Goal: Task Accomplishment & Management: Manage account settings

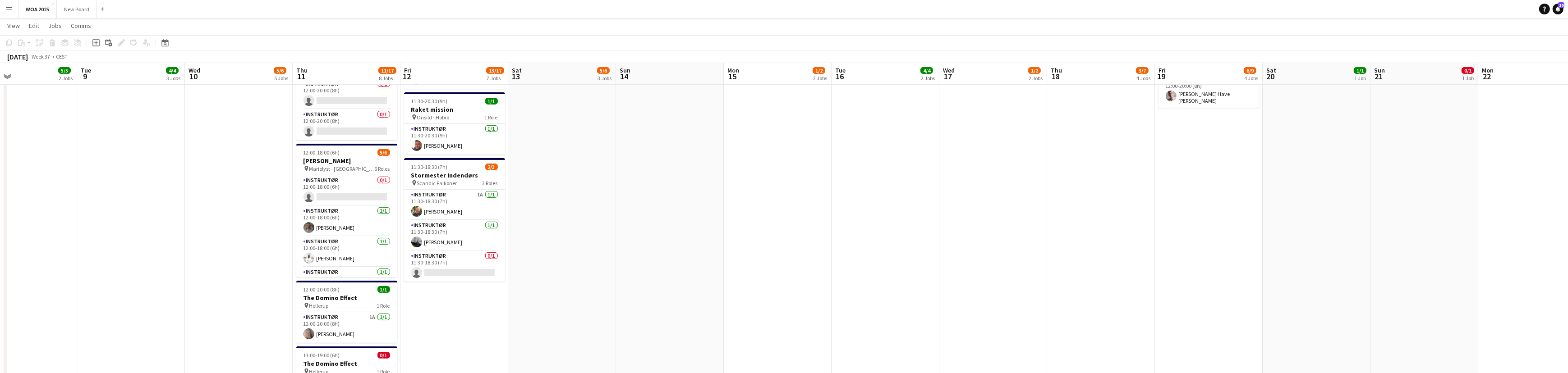
drag, startPoint x: 1048, startPoint y: 211, endPoint x: 747, endPoint y: 223, distance: 301.2
click at [747, 223] on app-calendar-viewport "Sat 6 5/7 3 Jobs Sun 7 Mon 8 5/5 2 Jobs Tue 9 4/4 3 Jobs Wed 10 5/6 5 Jobs Thu …" at bounding box center [784, 116] width 1568 height 987
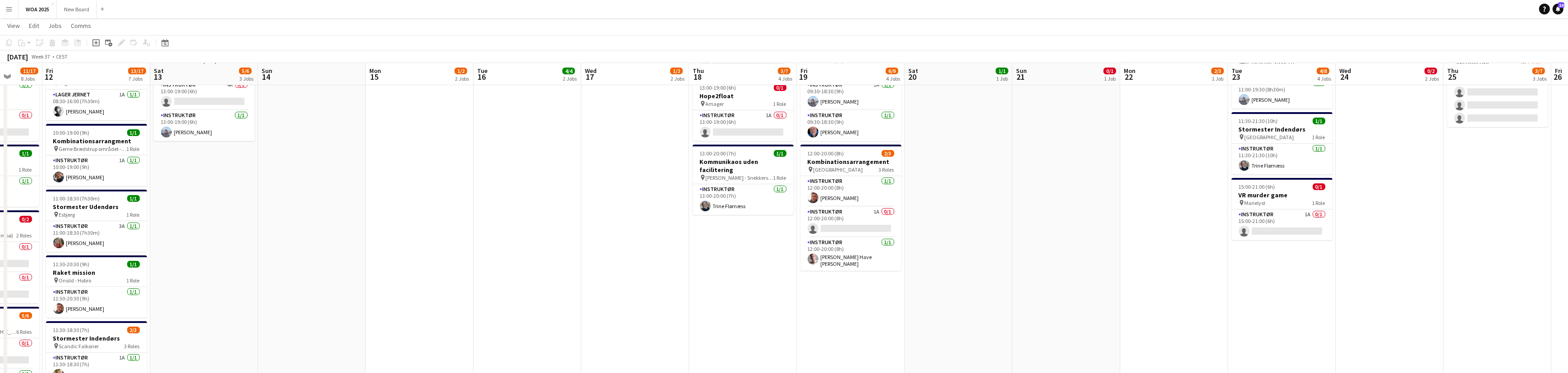
scroll to position [249, 0]
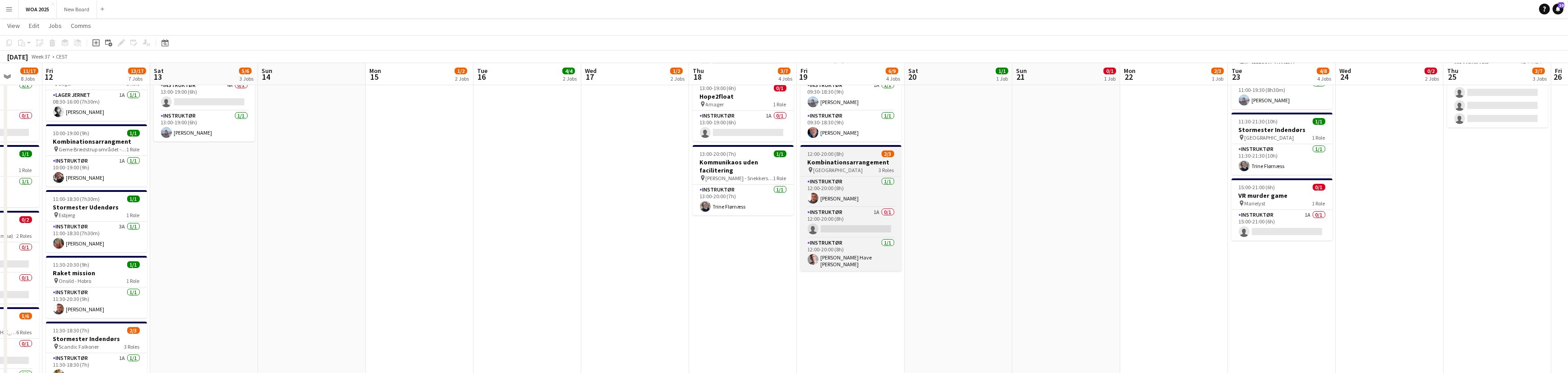
click at [851, 157] on app-job-card "12:00-20:00 (8h) 2/3 Kombinationsarrangement pin Odense 3 Roles Instruktør [DAT…" at bounding box center [851, 208] width 101 height 127
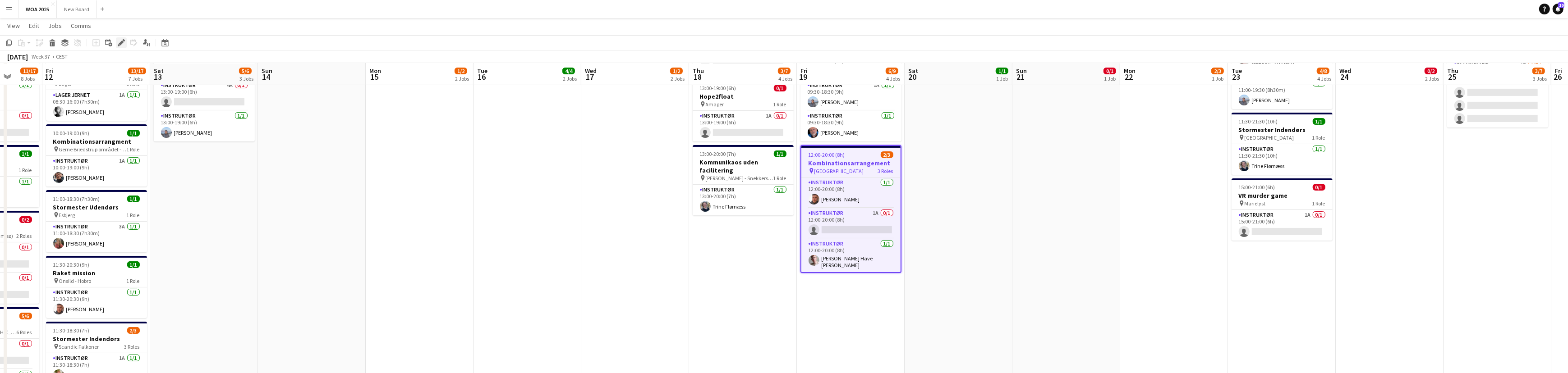
click at [119, 41] on icon "Edit" at bounding box center [121, 42] width 7 height 7
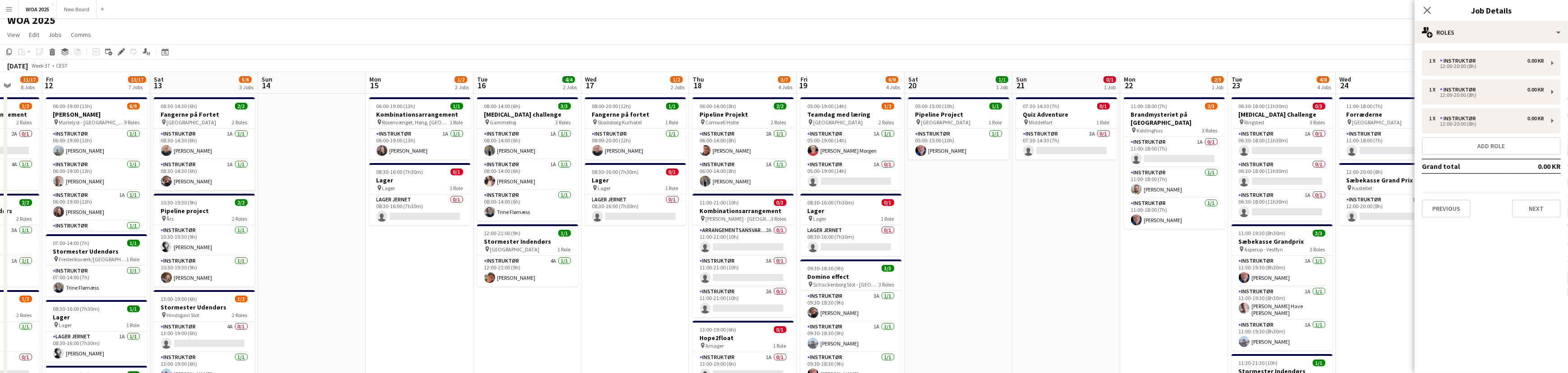
scroll to position [0, 0]
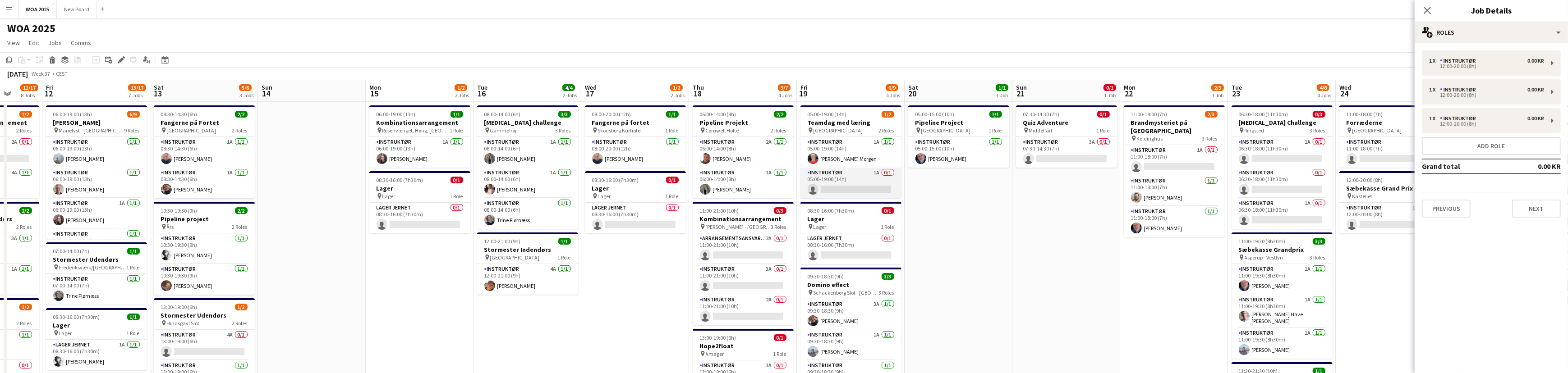
click at [856, 176] on app-card-role "Instruktør 1A 0/1 05:00-19:00 (14h) single-neutral-actions" at bounding box center [851, 183] width 101 height 31
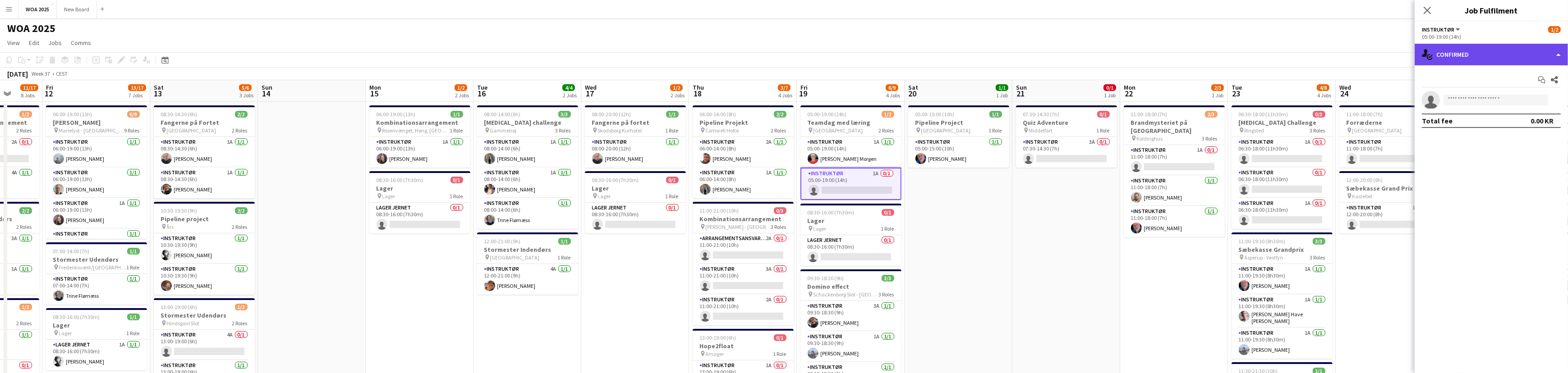
click at [1547, 54] on div "single-neutral-actions-check-2 Confirmed" at bounding box center [1491, 55] width 153 height 22
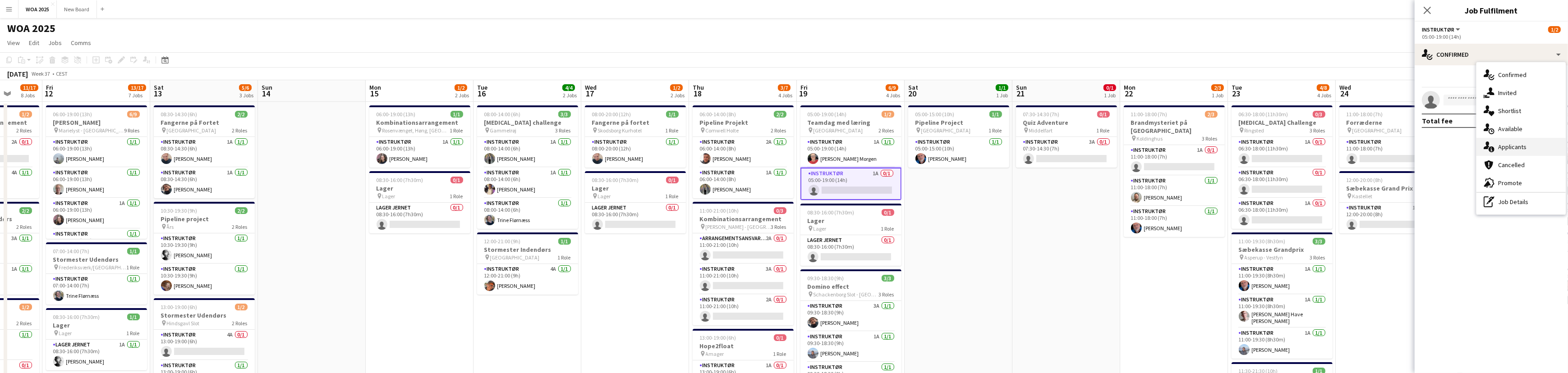
click at [1545, 144] on div "single-neutral-actions-information Applicants" at bounding box center [1520, 147] width 89 height 18
click at [1542, 122] on app-icon "Confirm" at bounding box center [1542, 118] width 7 height 7
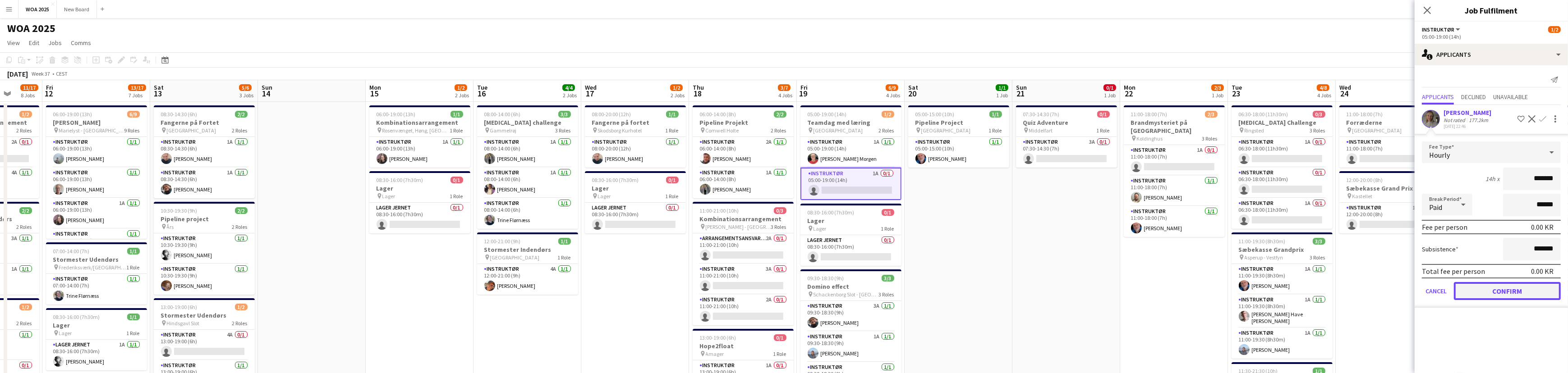
click at [1529, 300] on button "Confirm" at bounding box center [1507, 291] width 107 height 18
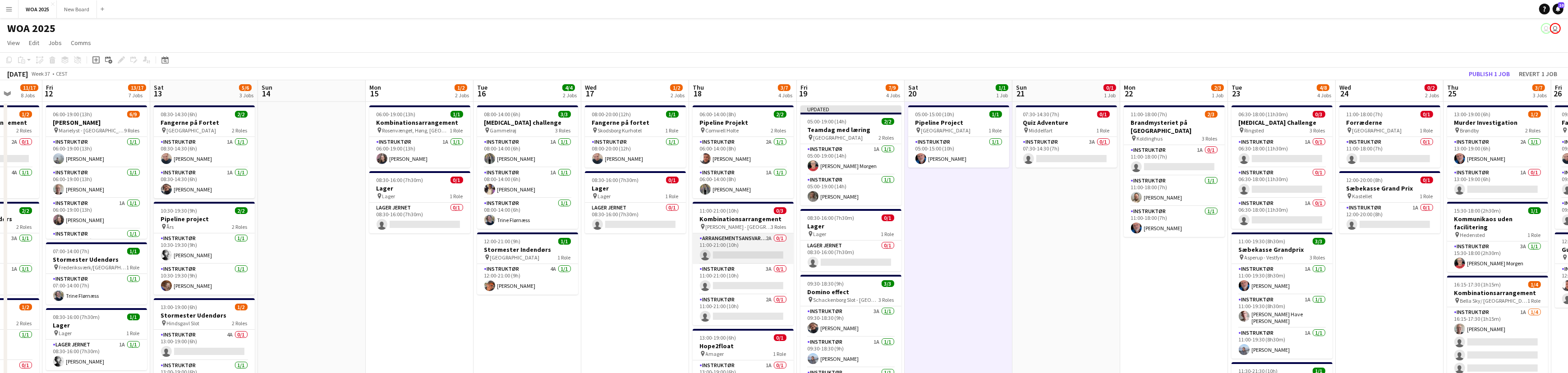
click at [756, 242] on app-card-role "Arrangementsansvarlig 2A 0/1 11:00-21:00 (10h) single-neutral-actions" at bounding box center [743, 249] width 101 height 31
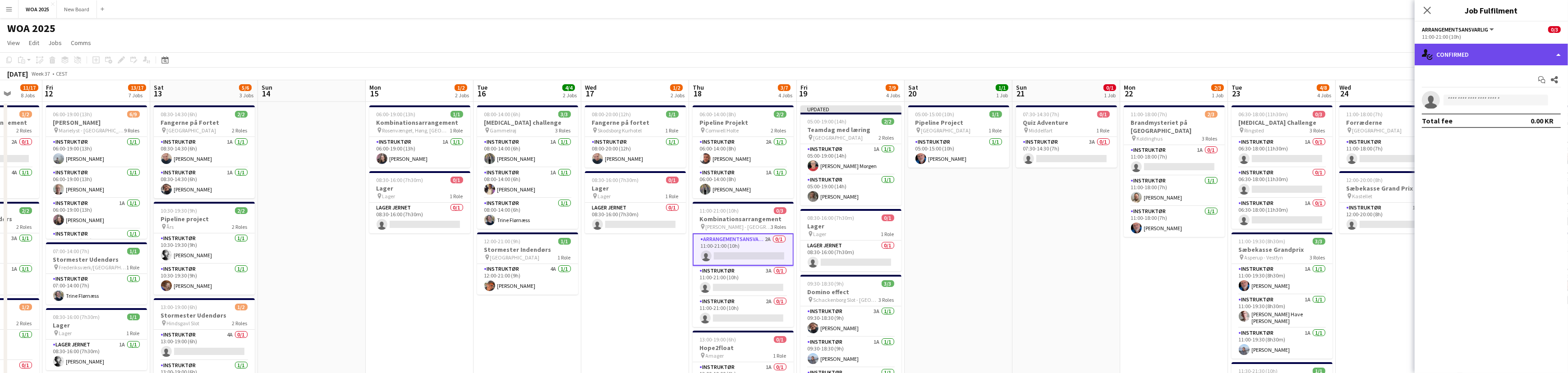
click at [1552, 58] on div "single-neutral-actions-check-2 Confirmed" at bounding box center [1491, 55] width 153 height 22
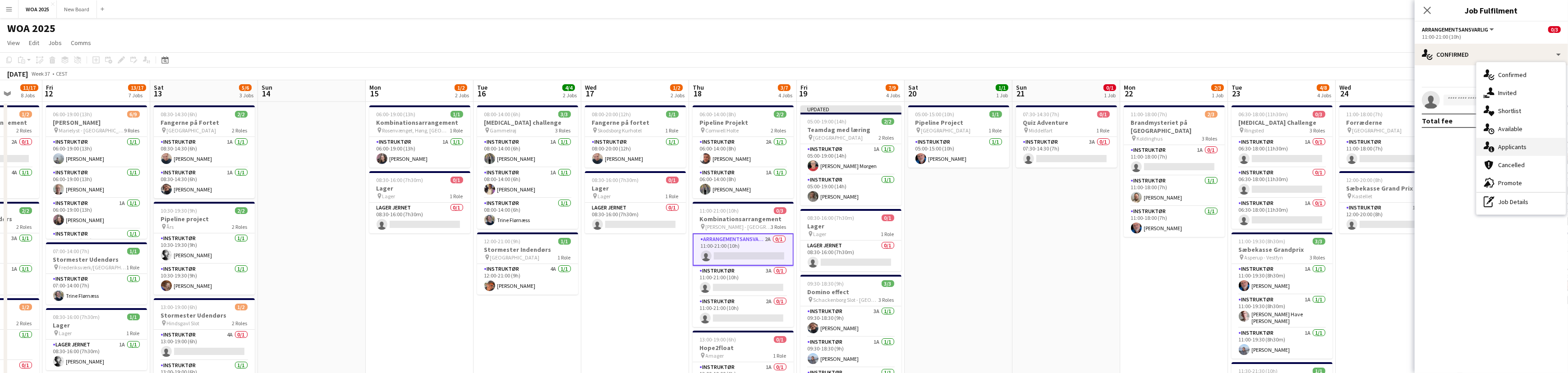
click at [1533, 147] on div "single-neutral-actions-information Applicants" at bounding box center [1520, 147] width 89 height 18
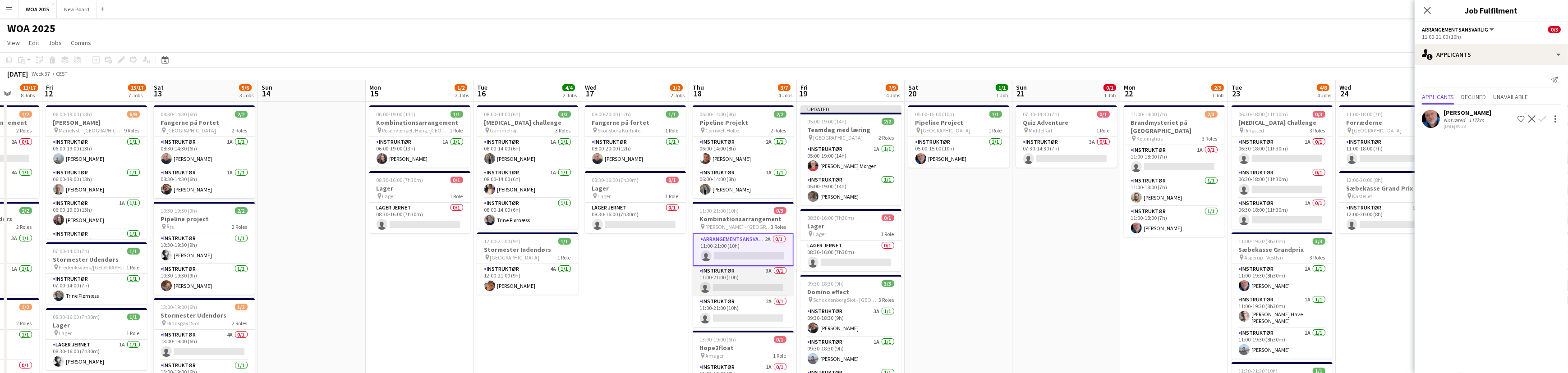
click at [772, 277] on app-card-role "Instruktør 3A 0/1 11:00-21:00 (10h) single-neutral-actions" at bounding box center [743, 282] width 101 height 31
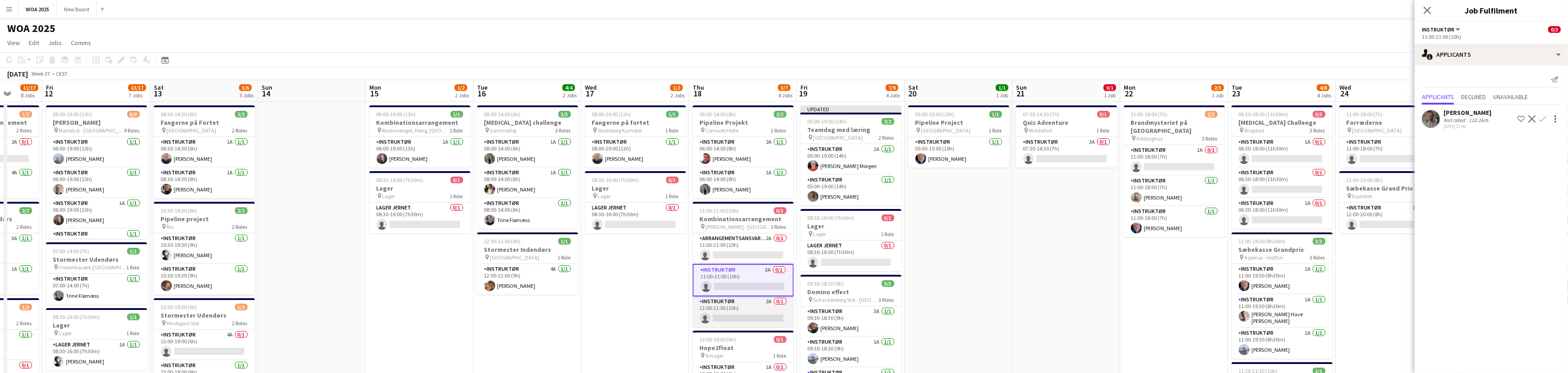
click at [757, 313] on app-card-role "Instruktør 2A 0/1 11:00-21:00 (10h) single-neutral-actions" at bounding box center [743, 312] width 101 height 31
click at [758, 252] on app-card-role "Arrangementsansvarlig 2A 0/1 11:00-21:00 (10h) single-neutral-actions" at bounding box center [743, 249] width 101 height 31
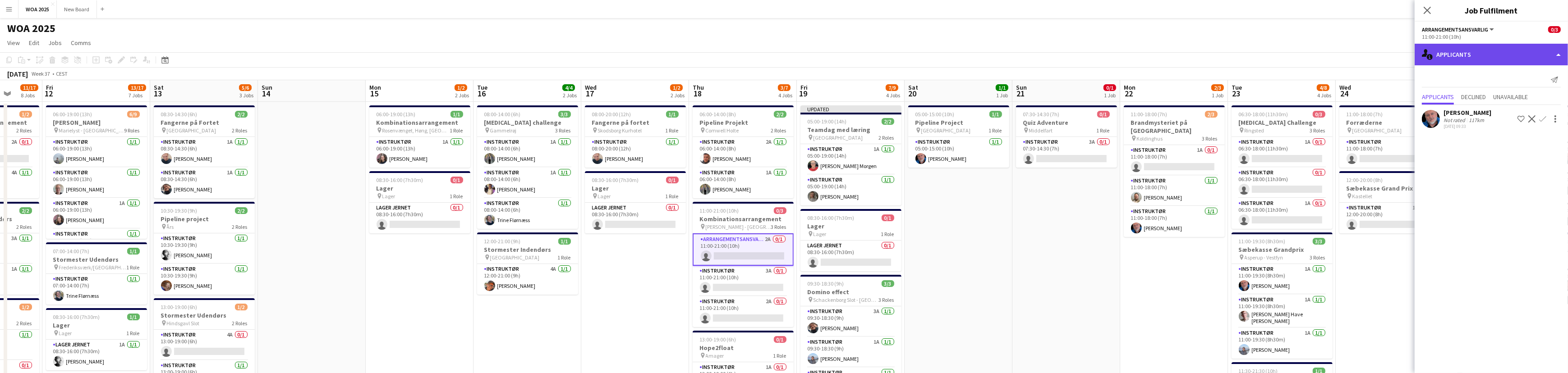
click at [1525, 49] on div "single-neutral-actions-information Applicants" at bounding box center [1491, 55] width 153 height 22
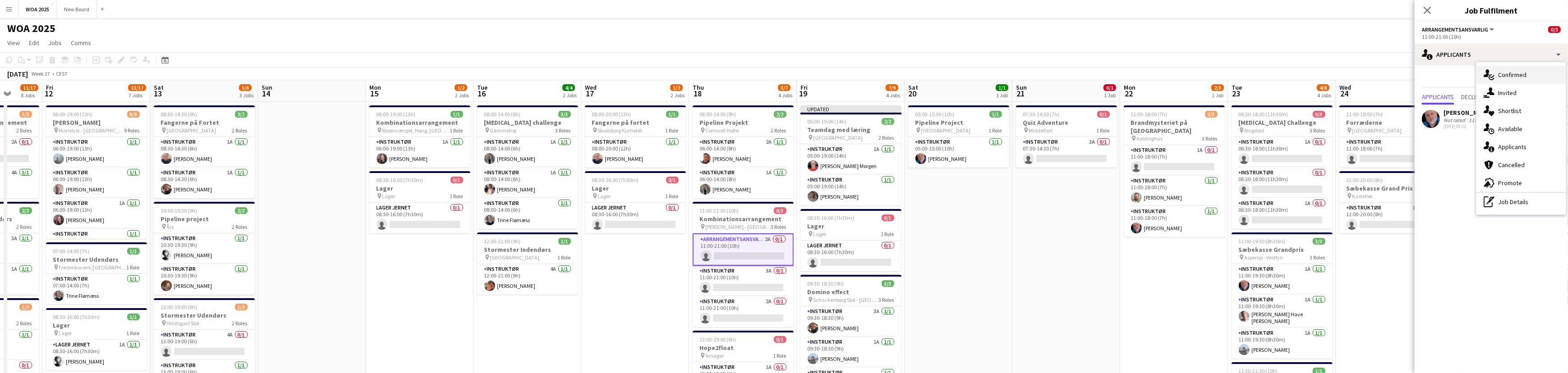
click at [1518, 75] on div "single-neutral-actions-check-2 Confirmed" at bounding box center [1520, 75] width 89 height 18
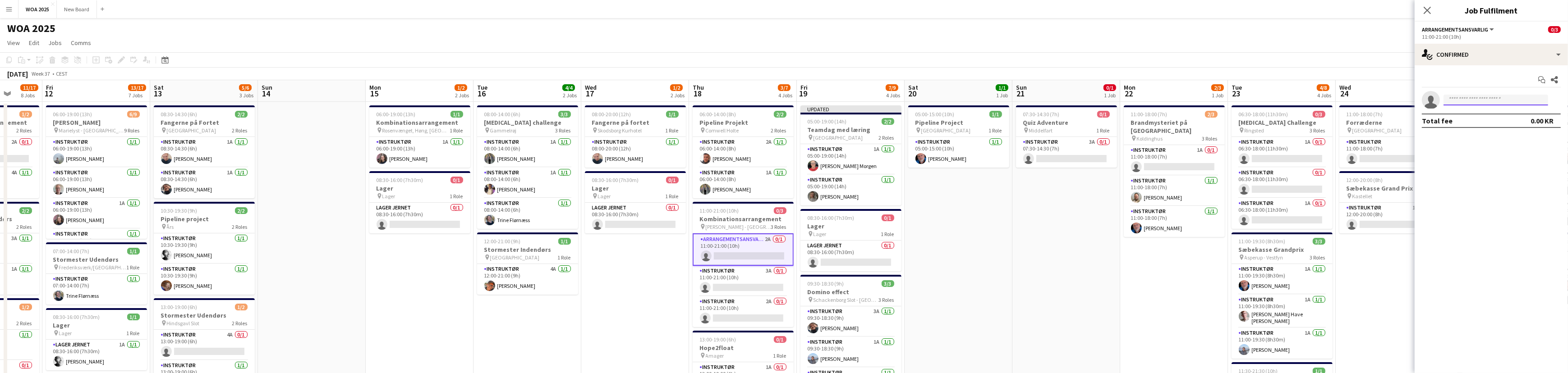
click at [1498, 98] on input at bounding box center [1495, 100] width 104 height 11
type input "****"
click at [1491, 113] on span "[PERSON_NAME]" at bounding box center [1477, 113] width 52 height 7
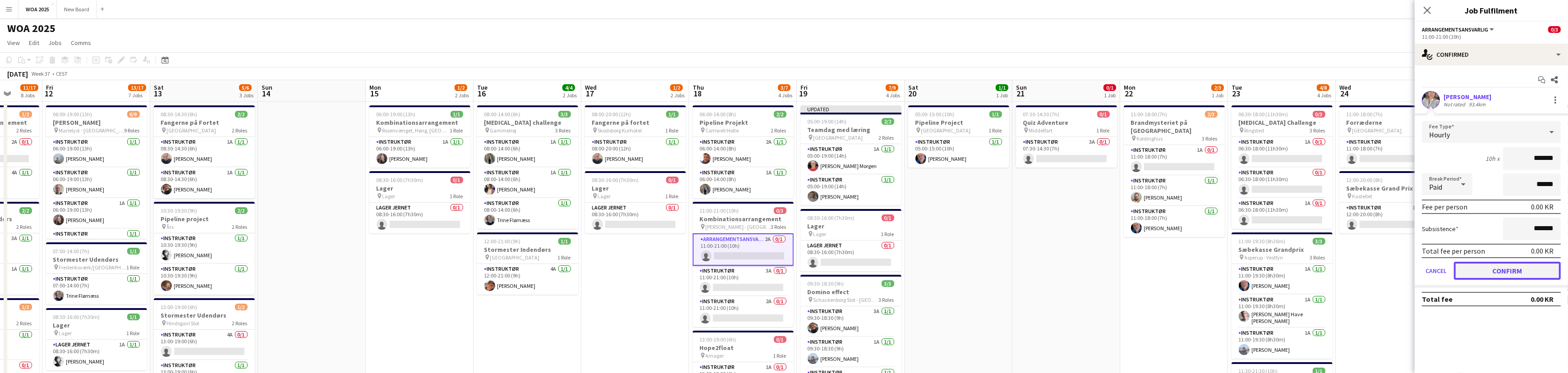
click at [1499, 270] on button "Confirm" at bounding box center [1507, 271] width 107 height 18
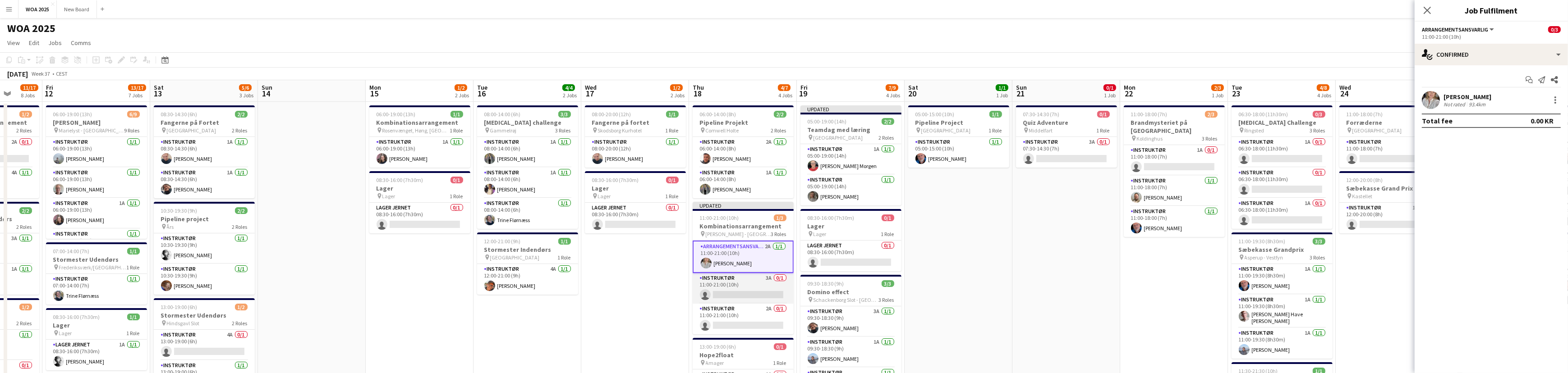
click at [754, 289] on app-card-role "Instruktør 3A 0/1 11:00-21:00 (10h) single-neutral-actions" at bounding box center [743, 289] width 101 height 31
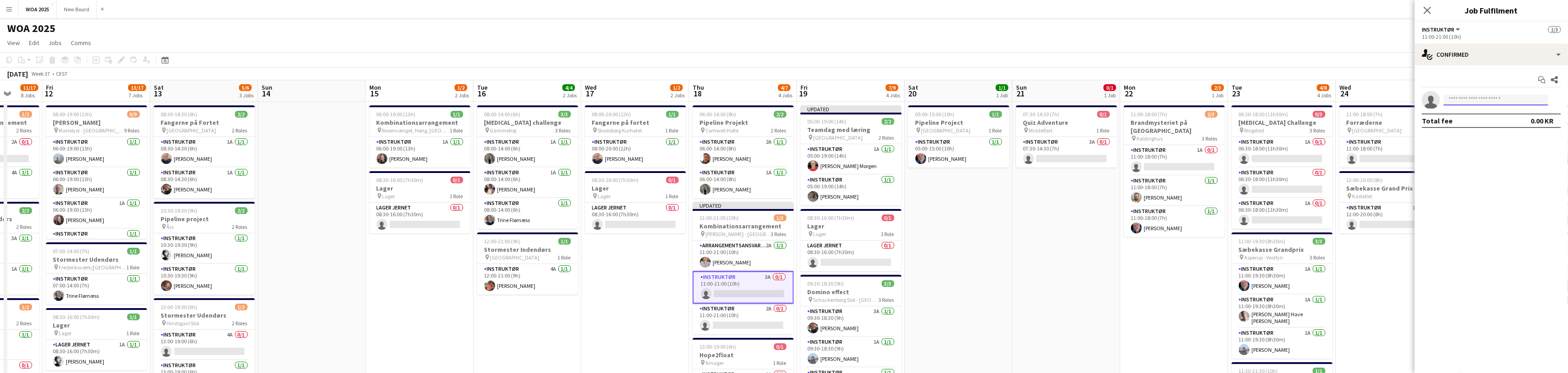
click at [1477, 100] on input at bounding box center [1495, 100] width 104 height 11
type input "***"
click at [1477, 114] on span "[PERSON_NAME]" at bounding box center [1477, 113] width 52 height 7
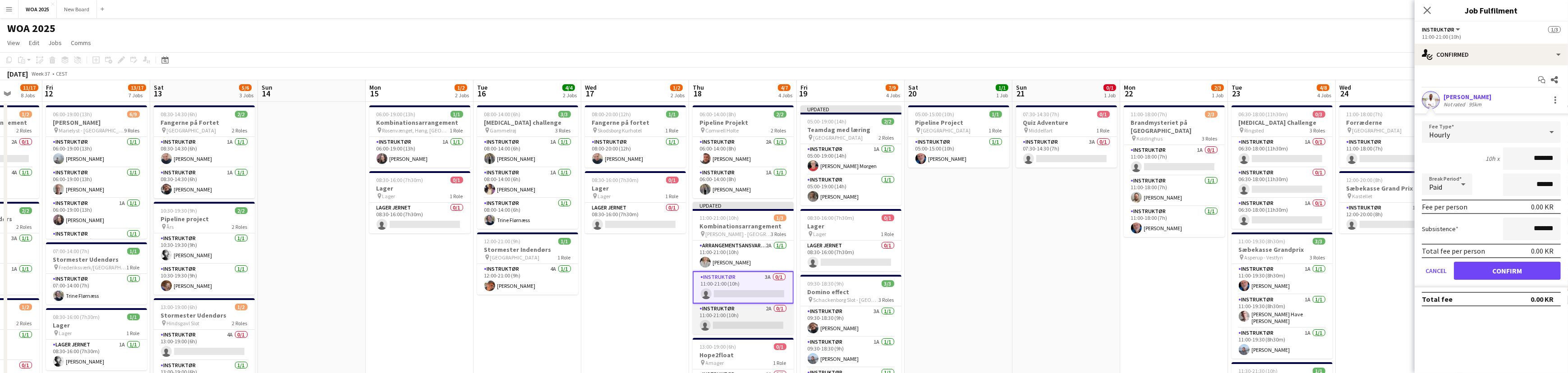
click at [743, 326] on app-card-role "Instruktør 2A 0/1 11:00-21:00 (10h) single-neutral-actions" at bounding box center [743, 319] width 101 height 31
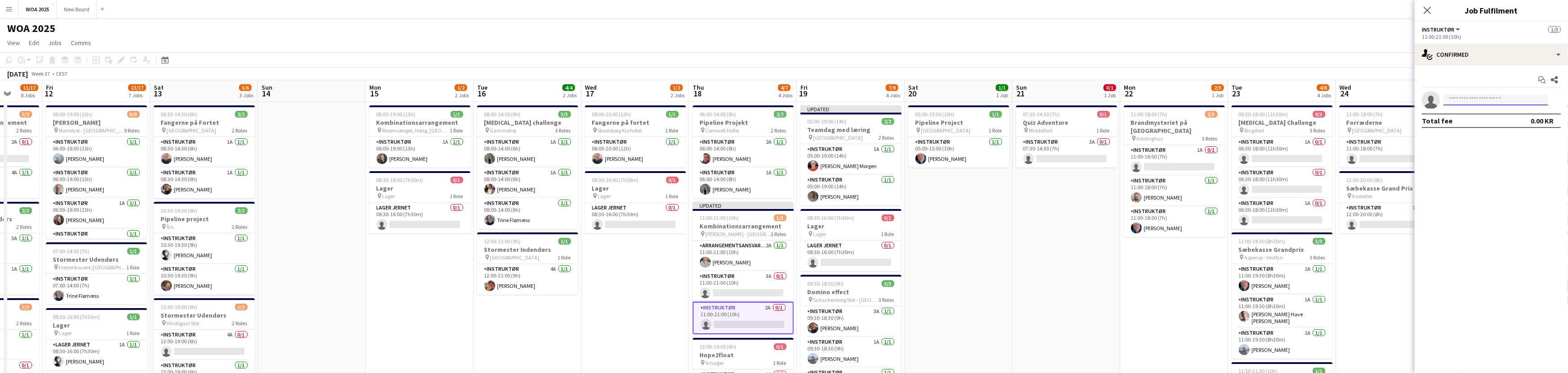
click at [1470, 98] on input at bounding box center [1495, 100] width 104 height 11
click at [1493, 55] on div "single-neutral-actions-check-2 Confirmed" at bounding box center [1491, 55] width 153 height 22
click at [1512, 92] on div "single-neutral-actions-share-1 Invited" at bounding box center [1520, 93] width 89 height 18
click at [1479, 100] on input "text" at bounding box center [1491, 101] width 139 height 23
type input "****"
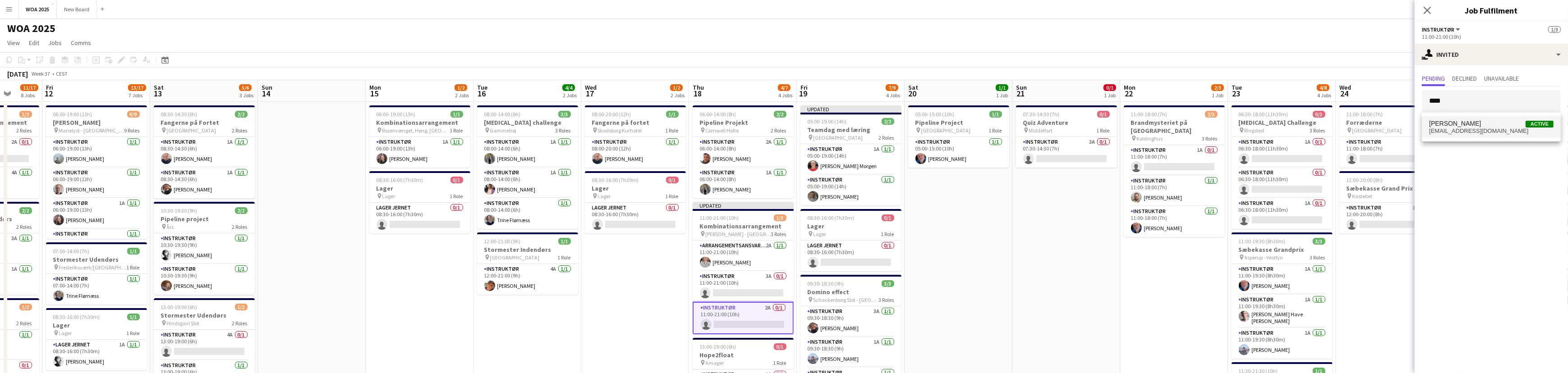
click at [1473, 127] on span "[EMAIL_ADDRESS][DOMAIN_NAME]" at bounding box center [1490, 131] width 124 height 7
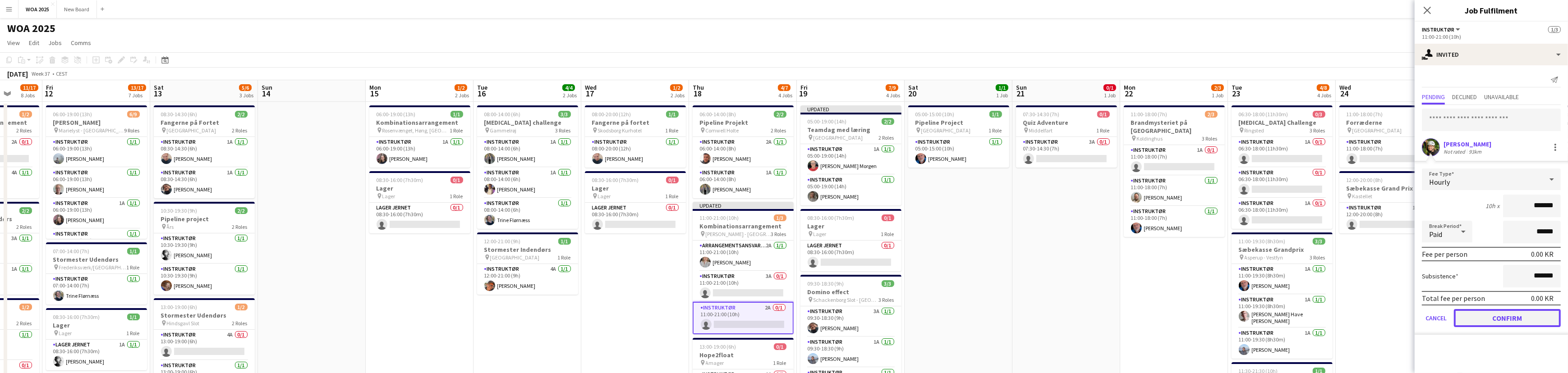
click at [1497, 319] on button "Confirm" at bounding box center [1507, 318] width 107 height 18
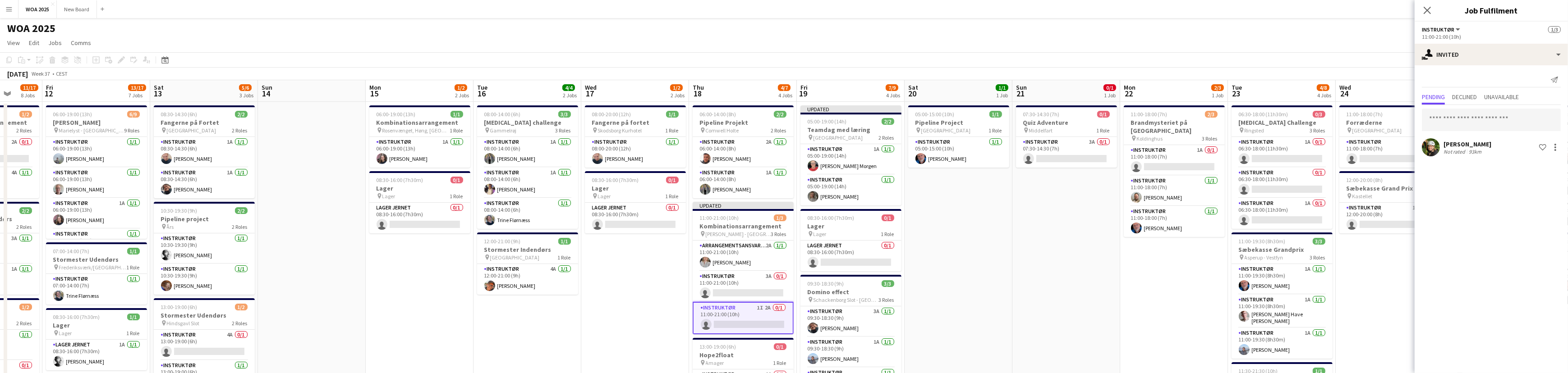
click at [1426, 8] on icon at bounding box center [1427, 10] width 7 height 7
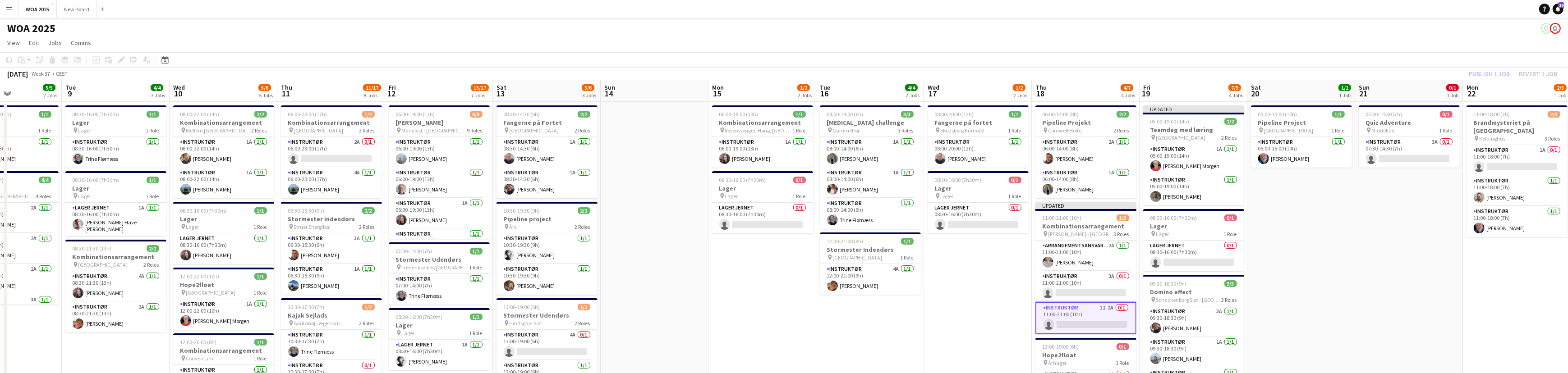
scroll to position [0, 246]
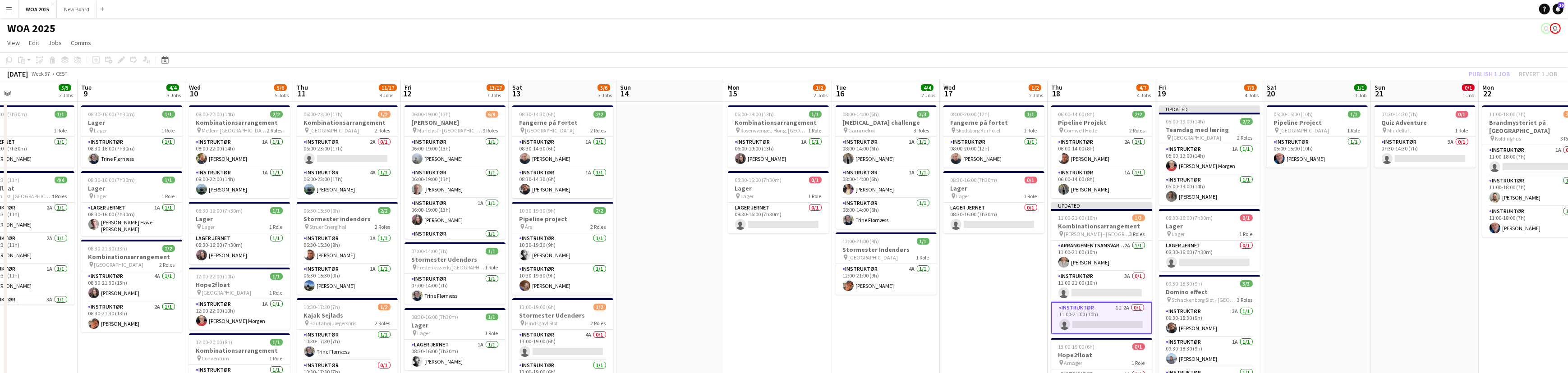
drag, startPoint x: 361, startPoint y: 266, endPoint x: 719, endPoint y: 261, distance: 358.0
click at [358, 155] on app-card-role "Instruktør 2A 0/1 06:00-23:00 (17h) single-neutral-actions" at bounding box center [347, 153] width 101 height 31
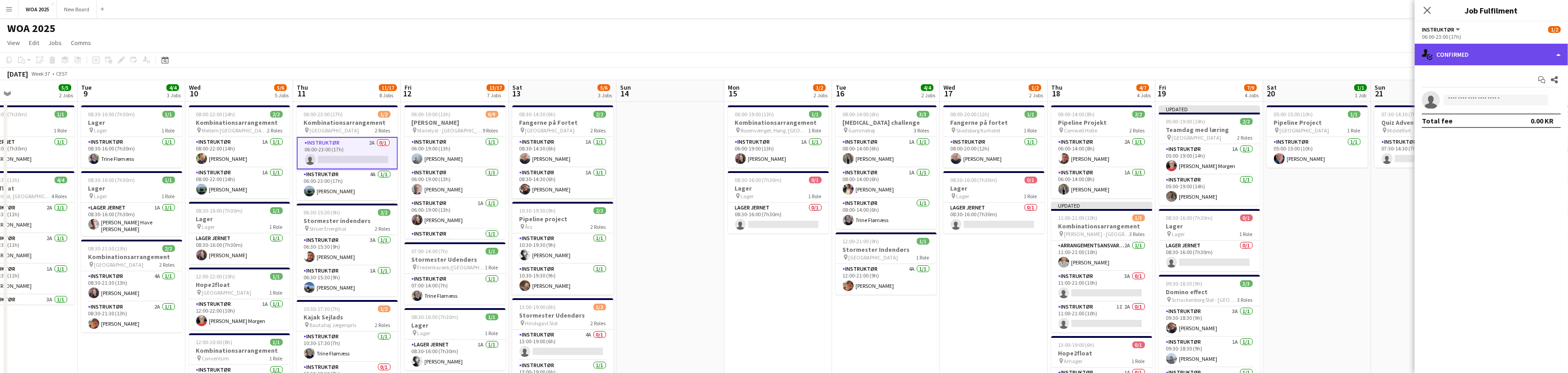
click at [1503, 60] on div "single-neutral-actions-check-2 Confirmed" at bounding box center [1491, 55] width 153 height 22
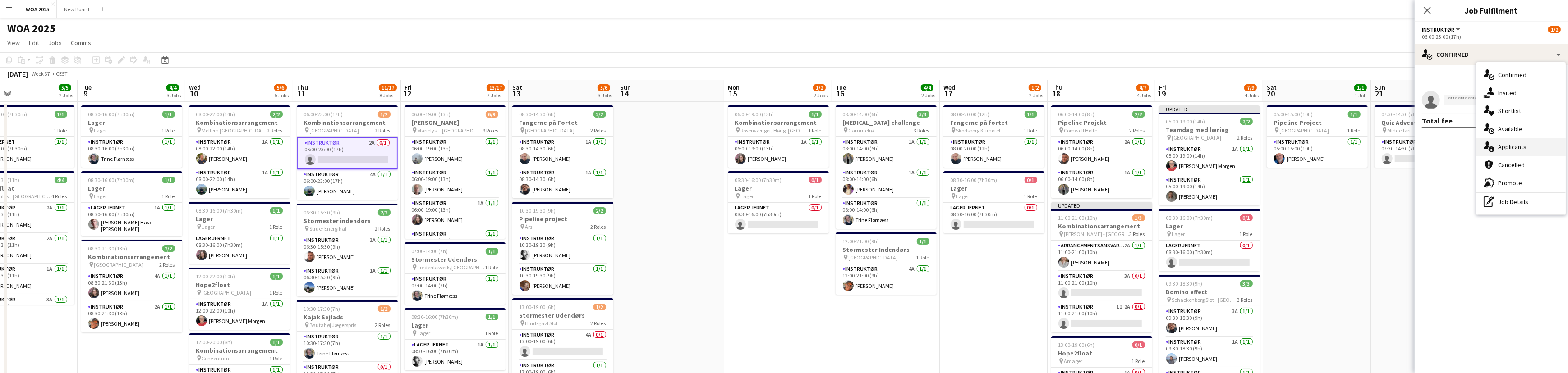
click at [1537, 149] on div "single-neutral-actions-information Applicants" at bounding box center [1520, 147] width 89 height 18
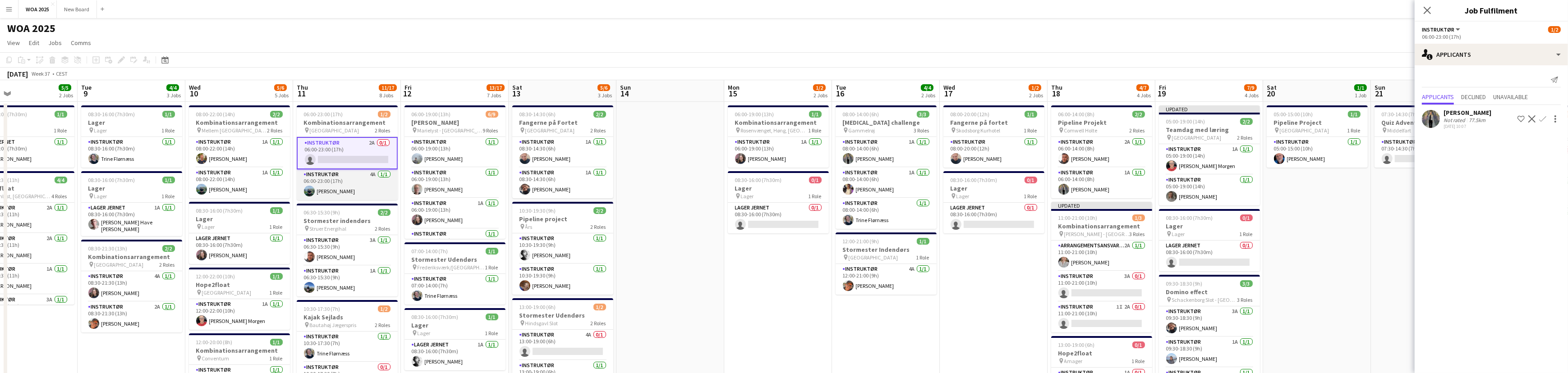
click at [358, 183] on app-card-role "Instruktør 4A [DATE] 06:00-23:00 (17h) [PERSON_NAME]" at bounding box center [347, 185] width 101 height 31
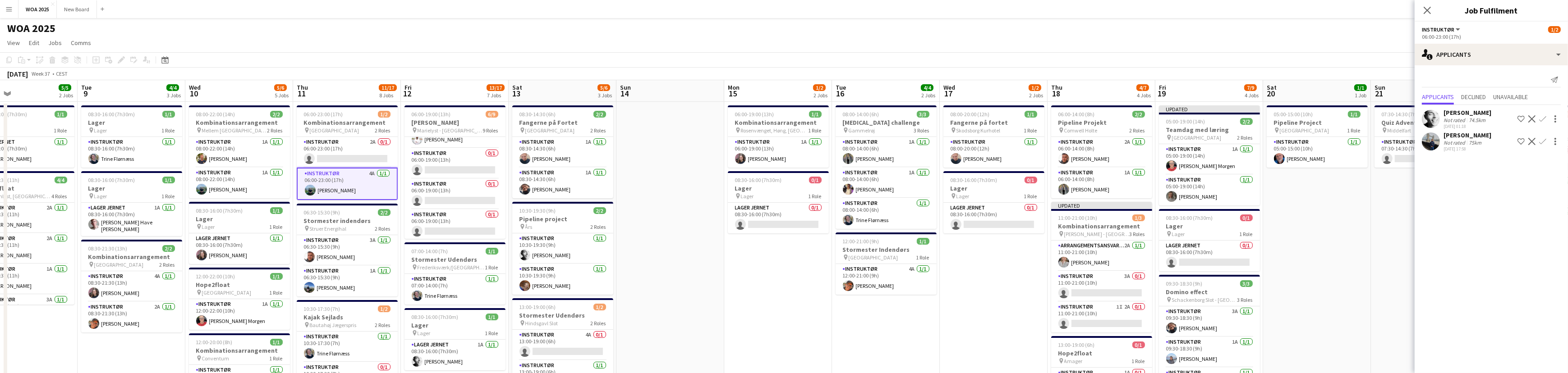
scroll to position [174, 0]
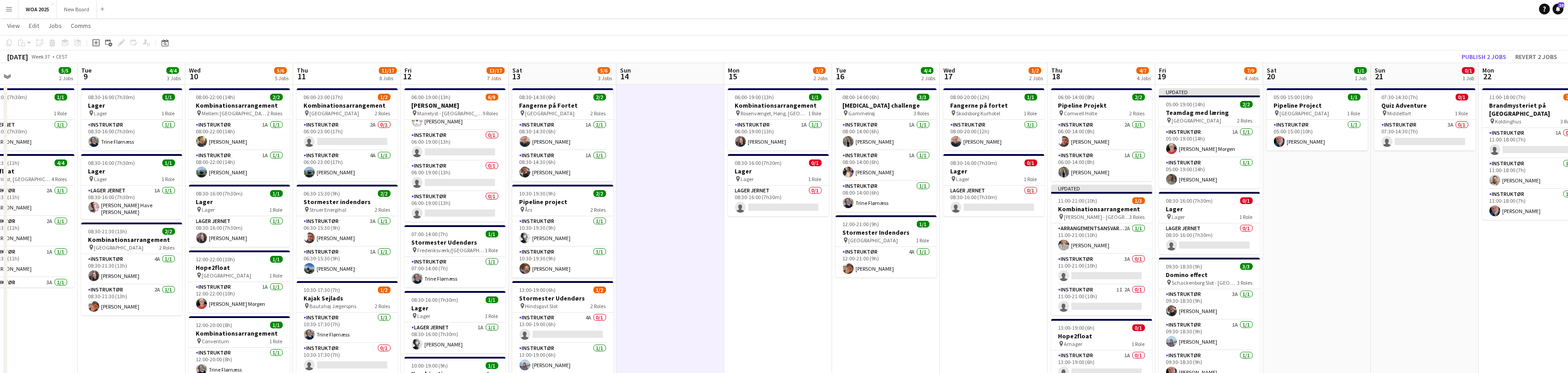
scroll to position [0, 0]
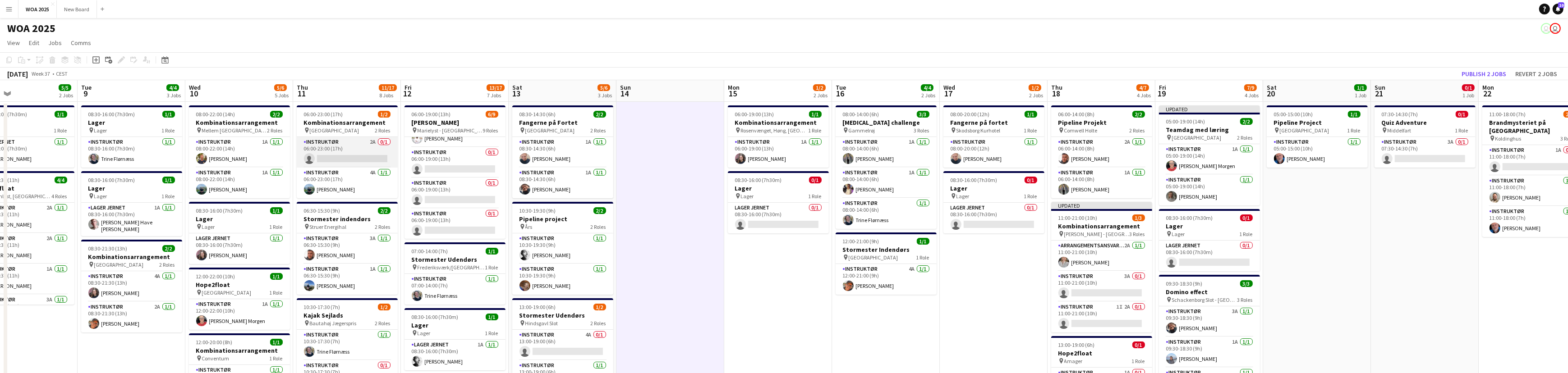
click at [343, 159] on app-card-role "Instruktør 2A 0/1 06:00-23:00 (17h) single-neutral-actions" at bounding box center [347, 153] width 101 height 31
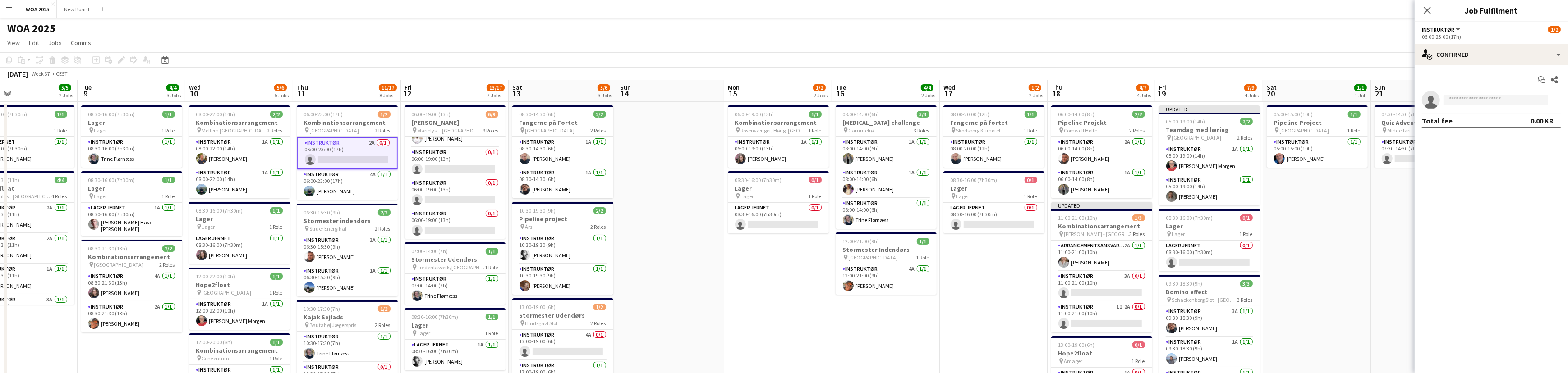
click at [1490, 100] on input at bounding box center [1495, 100] width 104 height 11
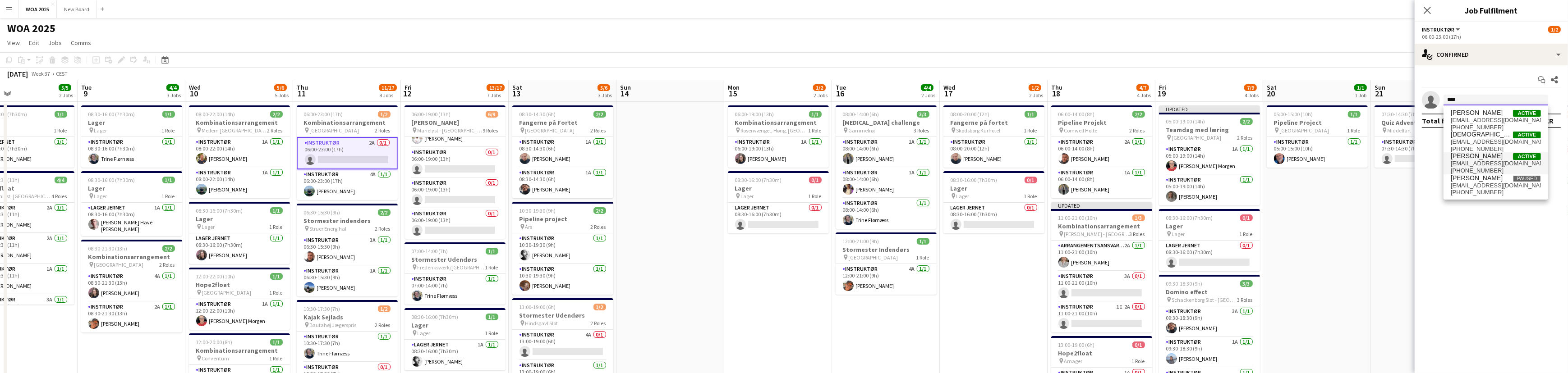
type input "****"
click at [1495, 158] on span "[PERSON_NAME]" at bounding box center [1477, 156] width 52 height 7
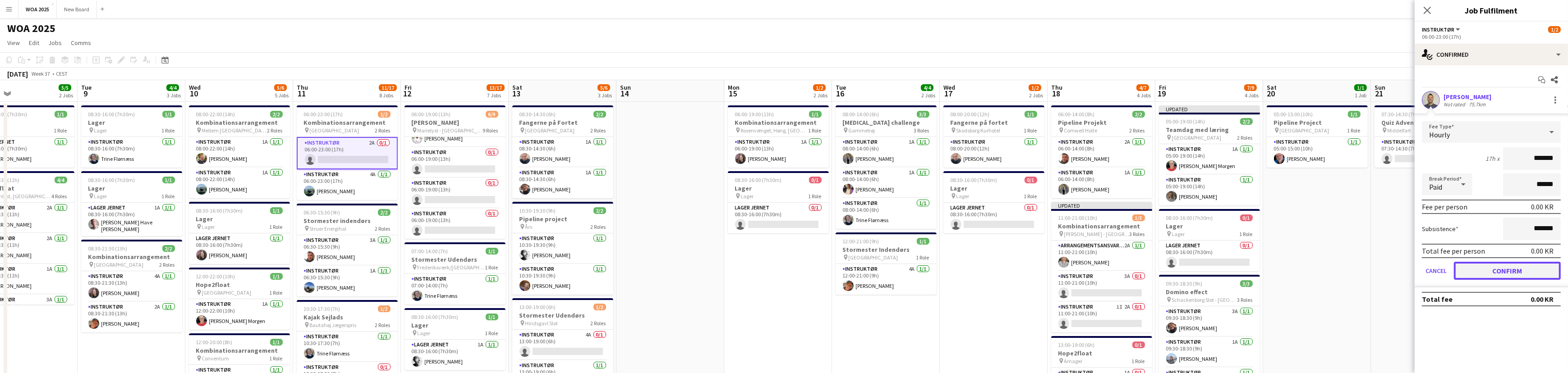
click at [1499, 273] on button "Confirm" at bounding box center [1507, 271] width 107 height 18
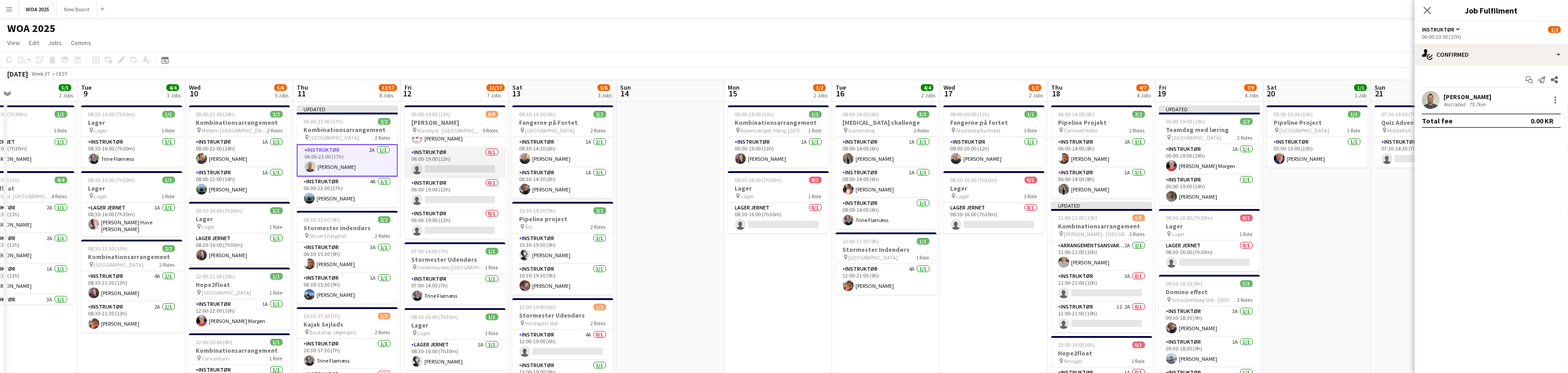
click at [460, 155] on app-card-role "Instruktør 0/1 06:00-19:00 (13h) single-neutral-actions" at bounding box center [455, 163] width 101 height 31
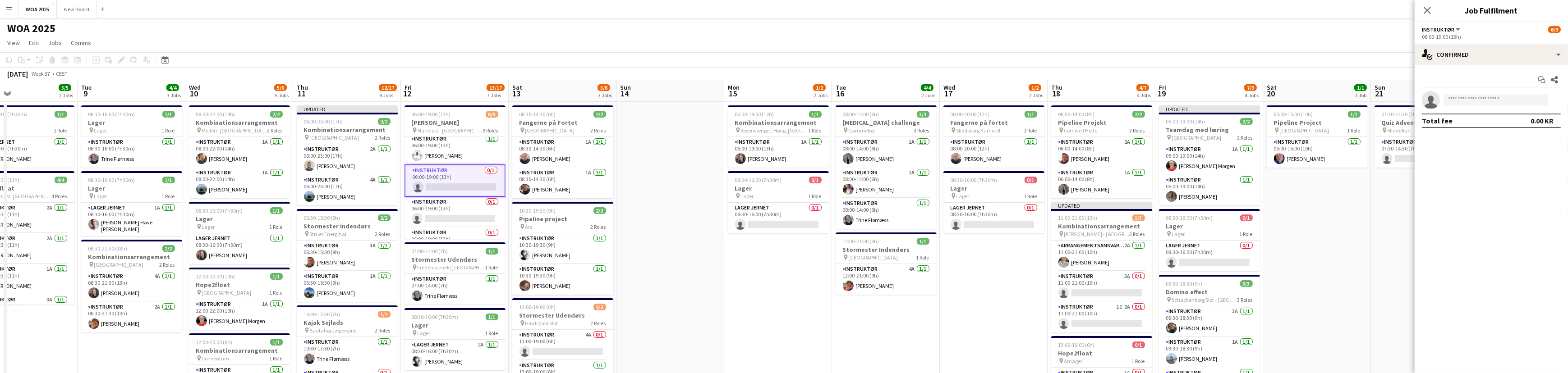
click at [466, 183] on app-card-role "Instruktør 0/1 06:00-19:00 (13h) single-neutral-actions" at bounding box center [455, 181] width 101 height 33
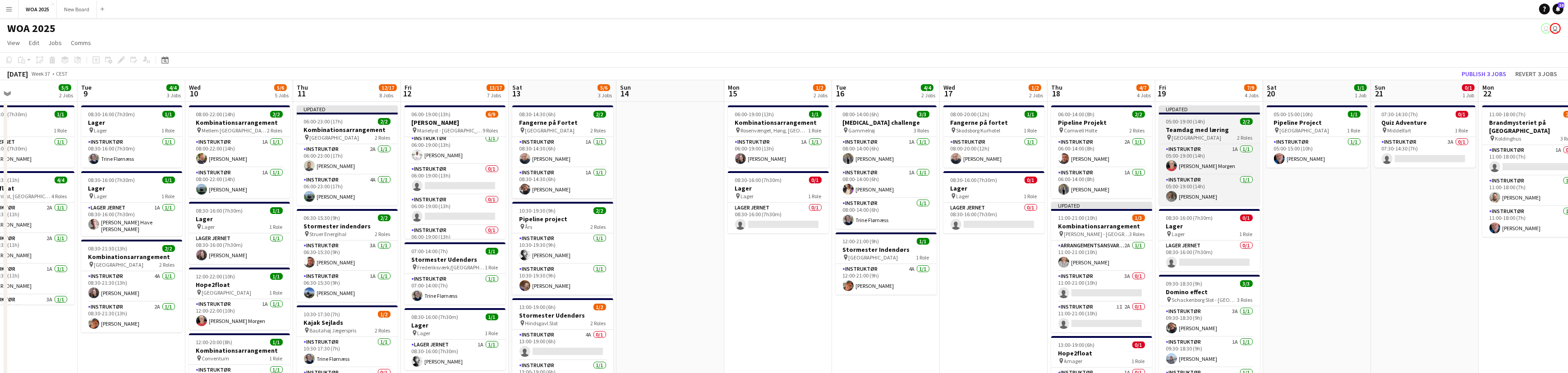
scroll to position [158, 0]
click at [1494, 75] on button "Publish 3 jobs" at bounding box center [1484, 73] width 52 height 11
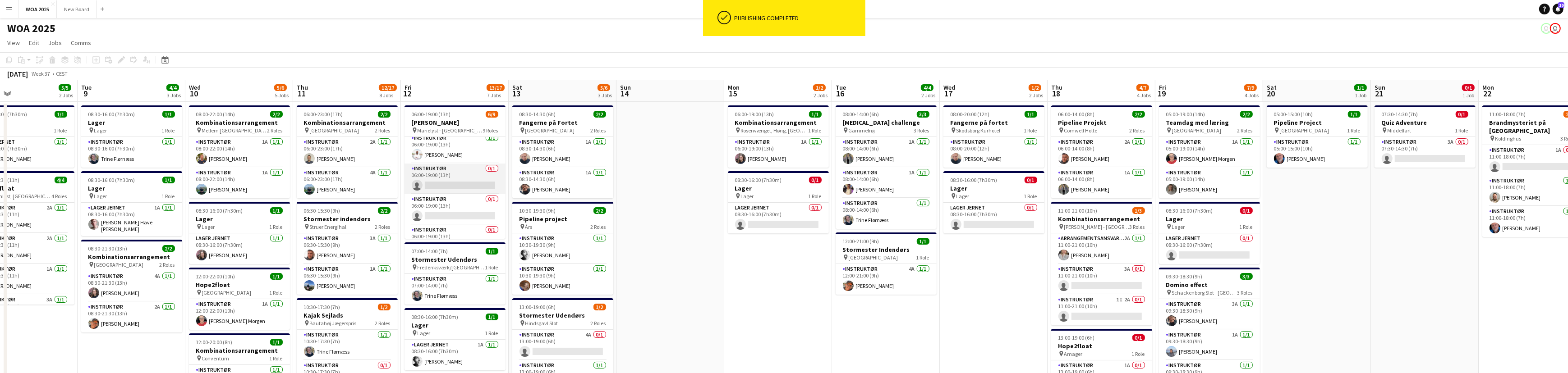
click at [463, 184] on app-card-role "Instruktør 0/1 06:00-19:00 (13h) single-neutral-actions" at bounding box center [455, 180] width 101 height 31
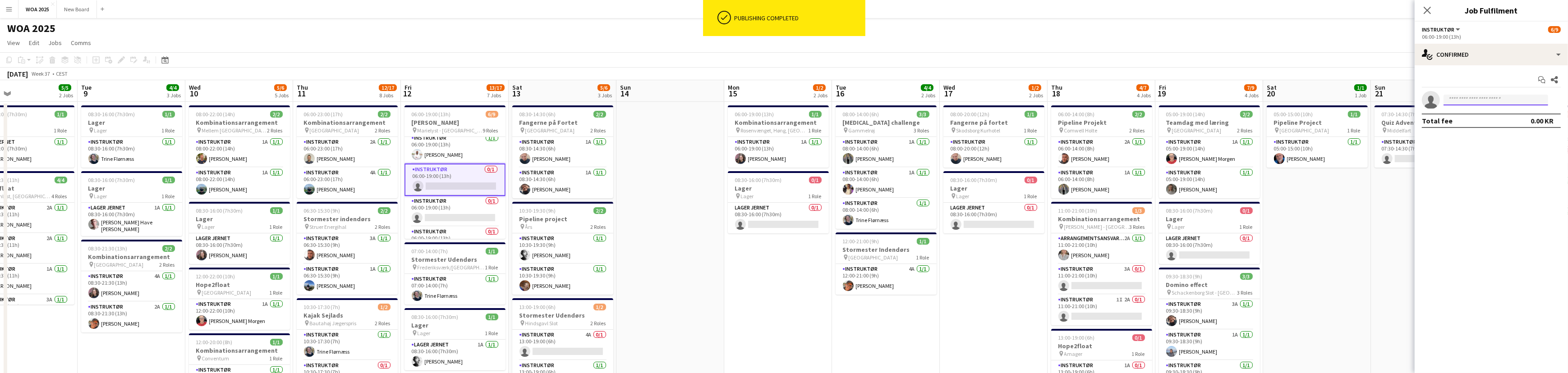
click at [1462, 97] on input at bounding box center [1495, 100] width 104 height 11
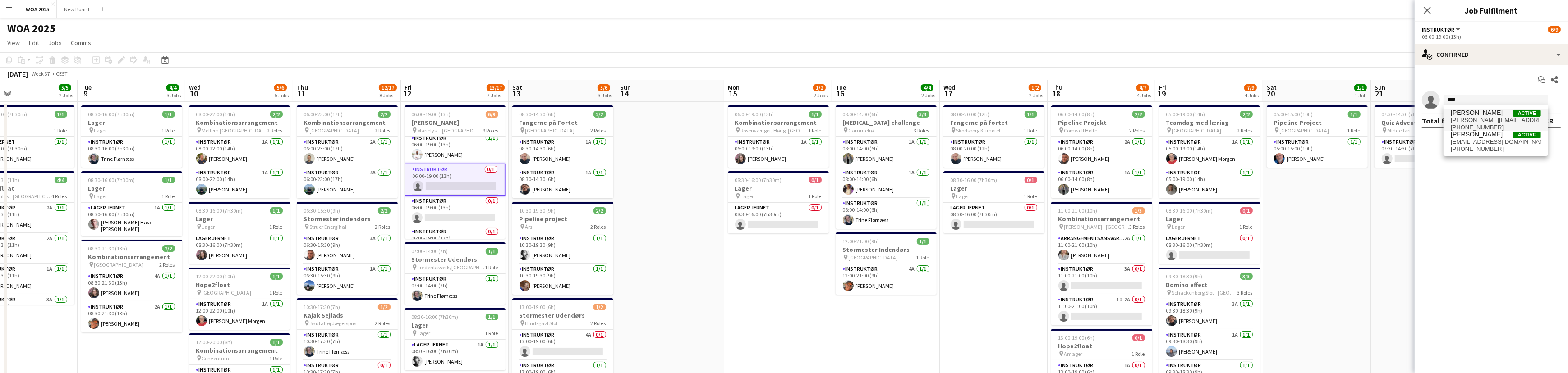
type input "****"
click at [1487, 118] on span "[PERSON_NAME][EMAIL_ADDRESS][DOMAIN_NAME]" at bounding box center [1495, 120] width 90 height 7
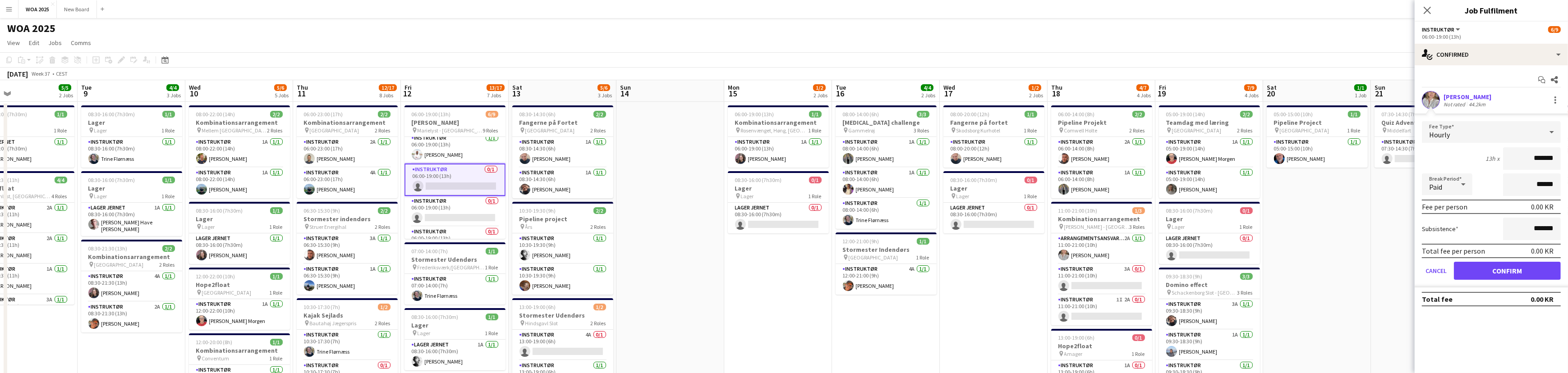
click at [1515, 261] on form "Fee Type Hourly 13h x ******* Break Period Paid ****** Fee per person 0.00 KR S…" at bounding box center [1491, 205] width 153 height 167
click at [1517, 269] on button "Confirm" at bounding box center [1507, 271] width 107 height 18
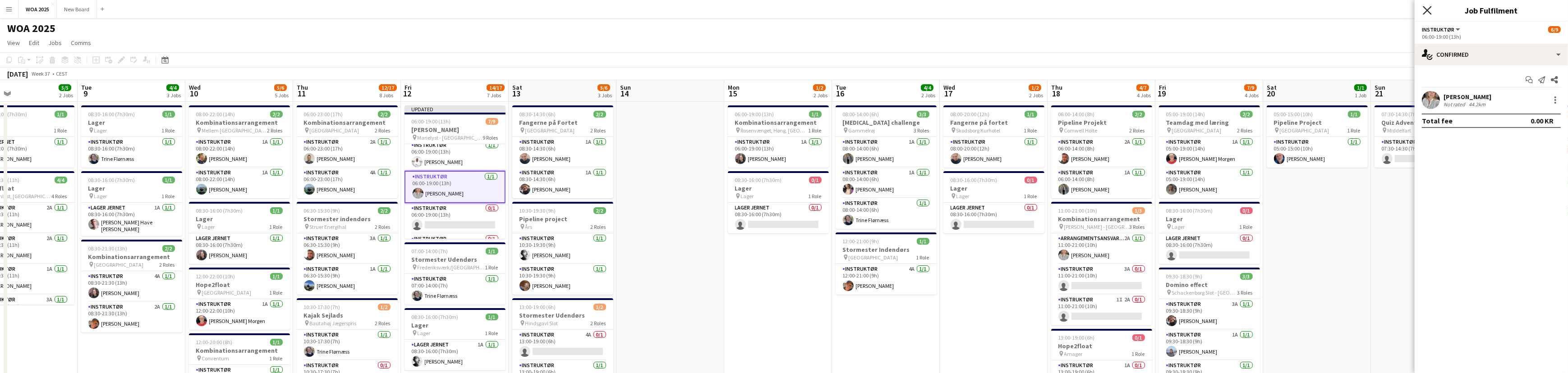
click at [1427, 7] on icon "Close pop-in" at bounding box center [1427, 10] width 8 height 8
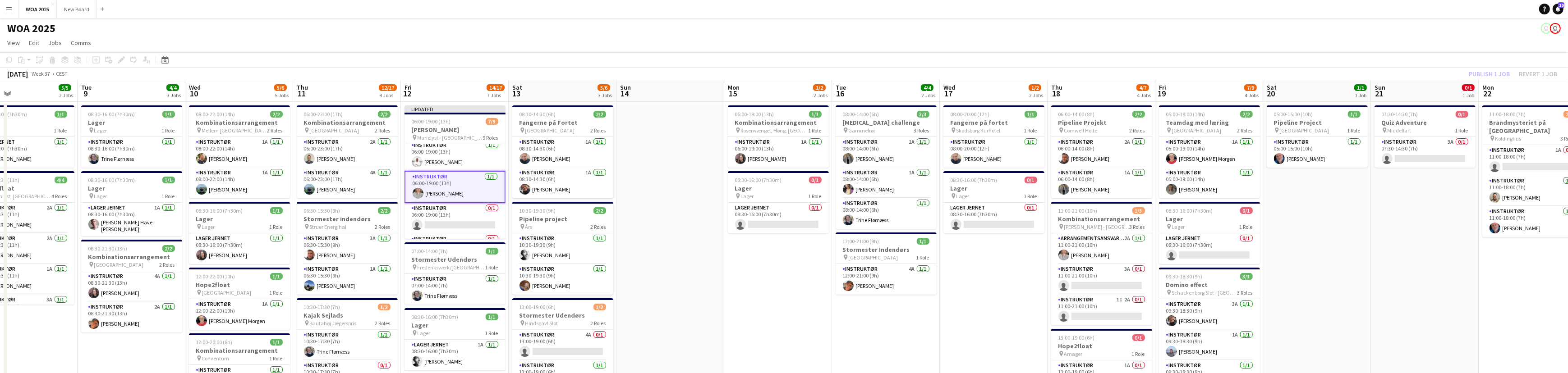
click at [1483, 74] on div "Publish 1 job Revert 1 job" at bounding box center [1512, 73] width 110 height 11
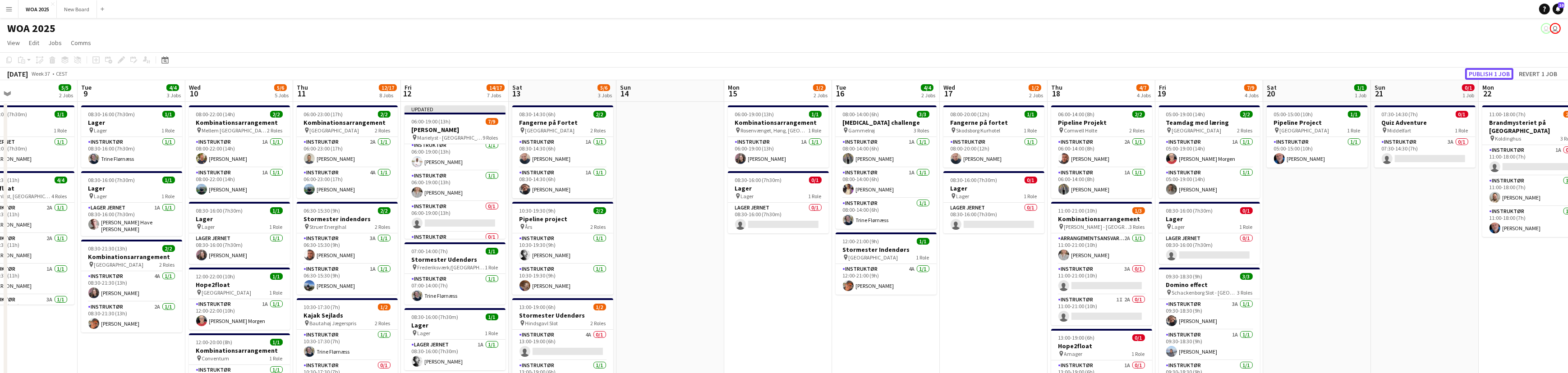
click at [1483, 74] on button "Publish 1 job" at bounding box center [1489, 73] width 48 height 11
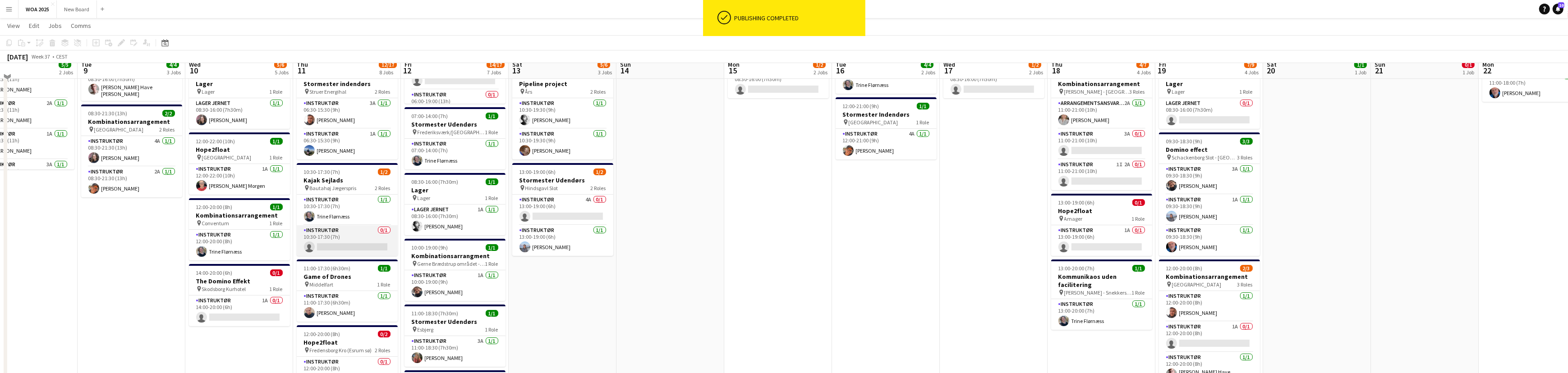
click at [362, 251] on app-card-role "Instruktør 0/1 10:30-17:30 (7h) single-neutral-actions" at bounding box center [347, 241] width 101 height 31
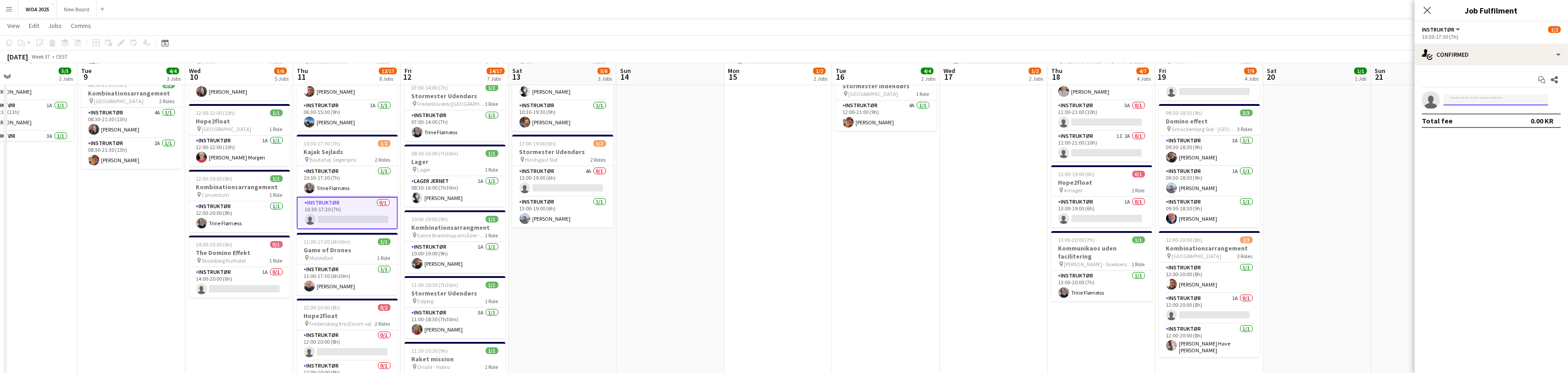
click at [1518, 100] on input at bounding box center [1495, 100] width 104 height 11
type input "*"
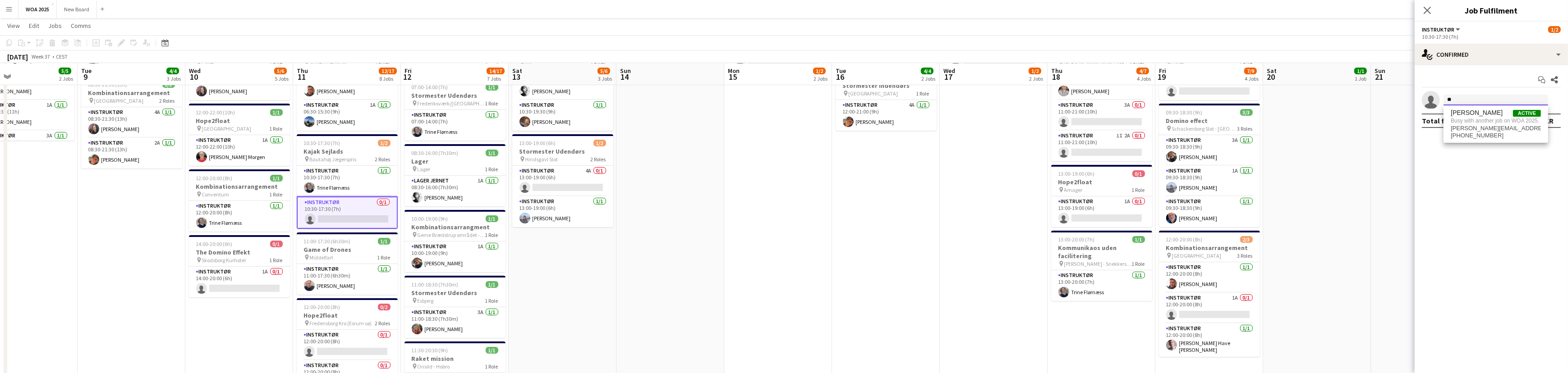
type input "*"
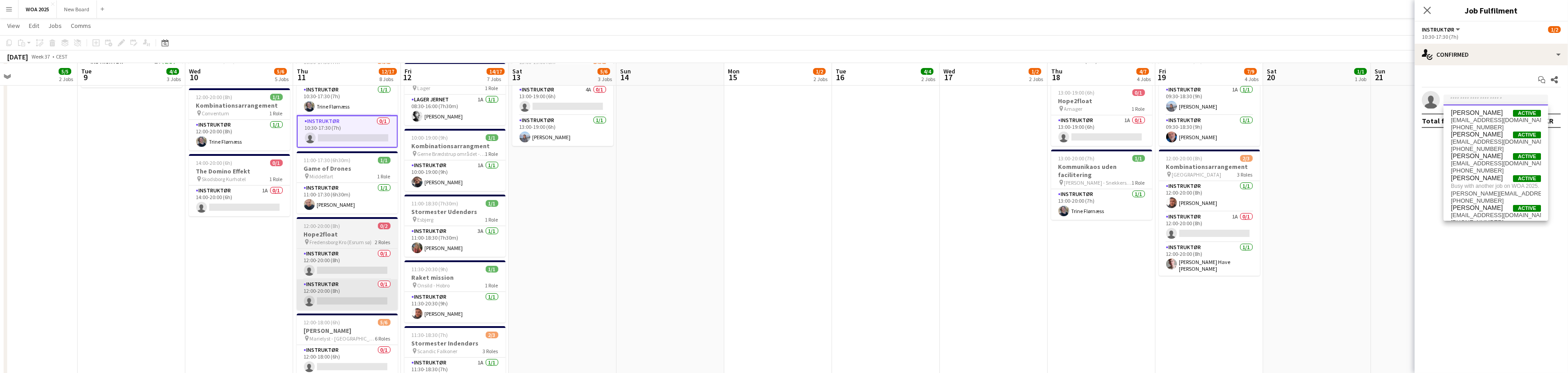
scroll to position [245, 0]
click at [353, 267] on app-card-role "Instruktør 0/1 12:00-20:00 (8h) single-neutral-actions" at bounding box center [347, 264] width 101 height 31
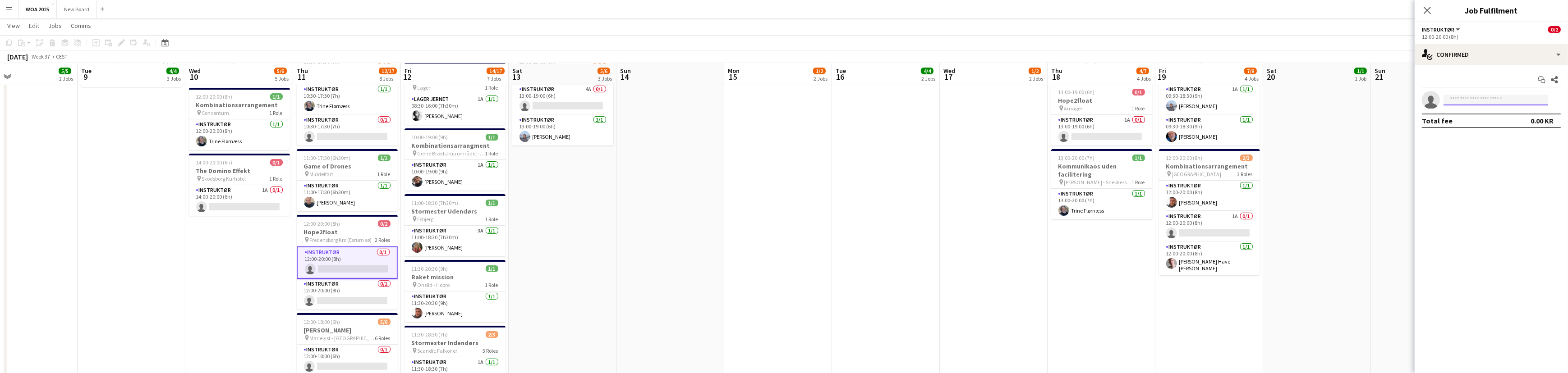
click at [1472, 100] on input at bounding box center [1495, 100] width 104 height 11
type input "***"
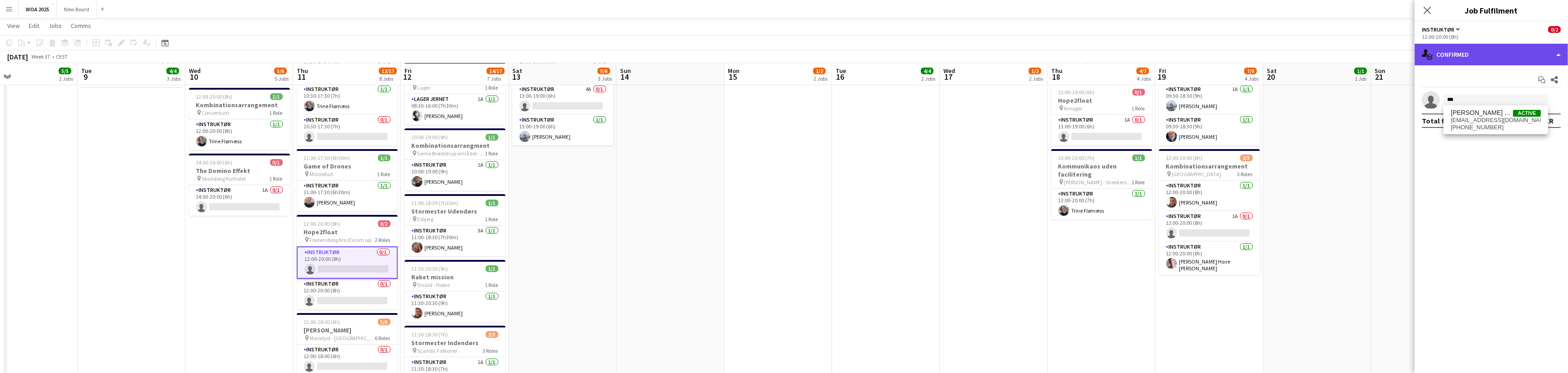
click at [1481, 57] on div "single-neutral-actions-check-2 Confirmed" at bounding box center [1491, 55] width 153 height 22
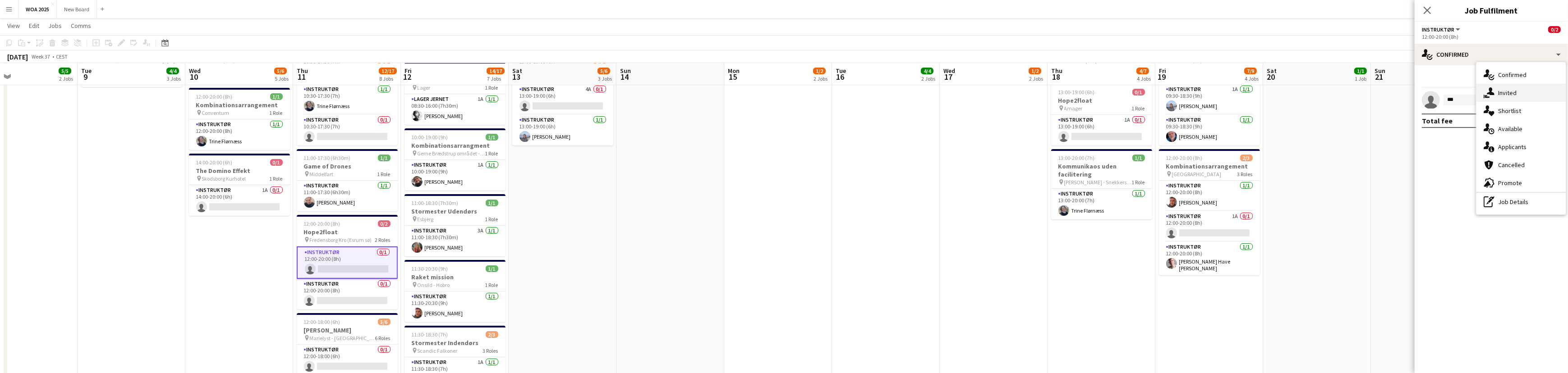
click at [1502, 95] on div "single-neutral-actions-share-1 Invited" at bounding box center [1520, 93] width 89 height 18
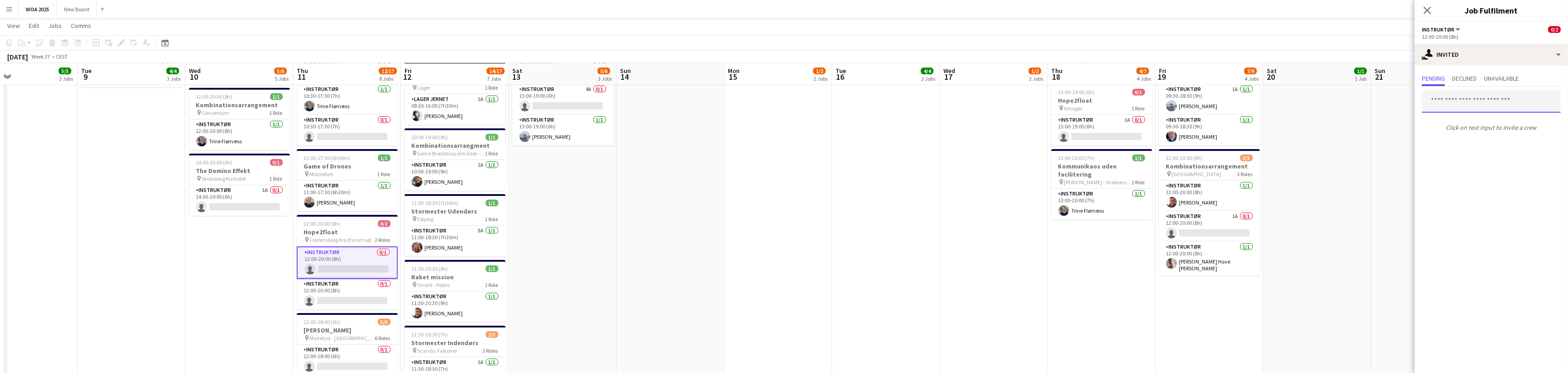
click at [1483, 100] on input "text" at bounding box center [1491, 101] width 139 height 23
type input "****"
click at [1471, 127] on span "[EMAIL_ADDRESS][DOMAIN_NAME]" at bounding box center [1490, 131] width 124 height 7
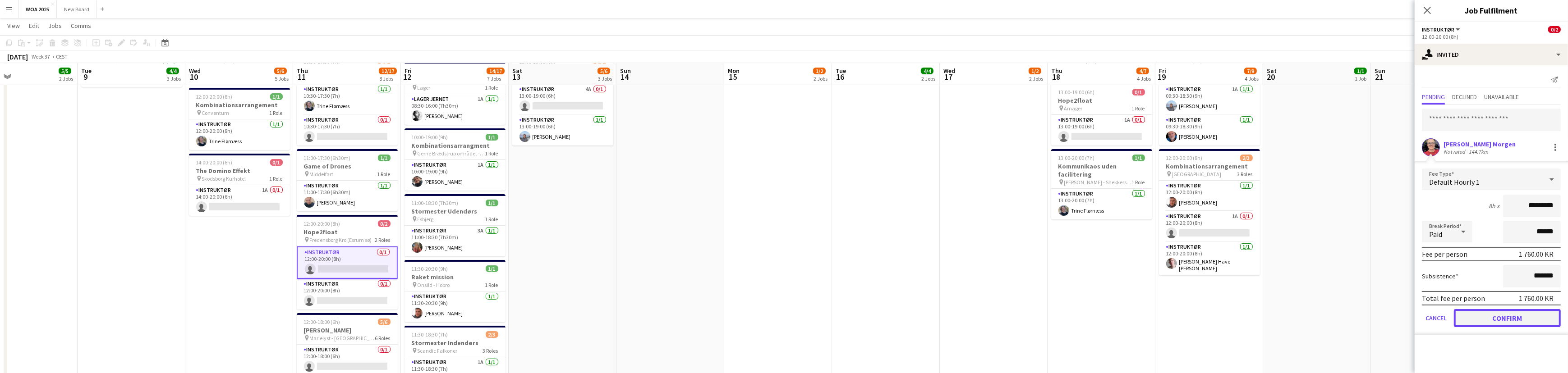
click at [1509, 312] on button "Confirm" at bounding box center [1507, 318] width 107 height 18
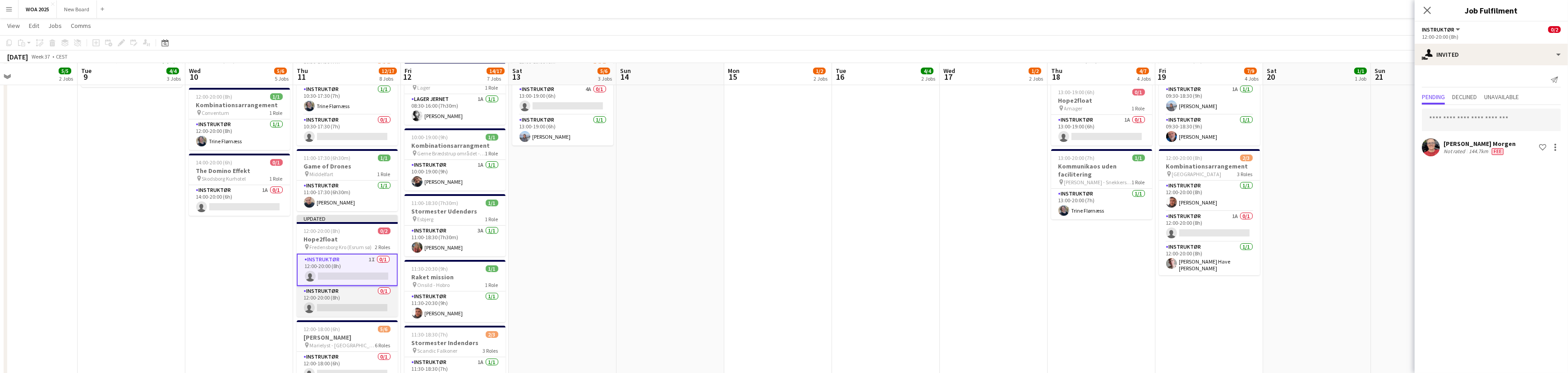
click at [361, 300] on app-card-role "Instruktør 0/1 12:00-20:00 (8h) single-neutral-actions" at bounding box center [347, 302] width 101 height 31
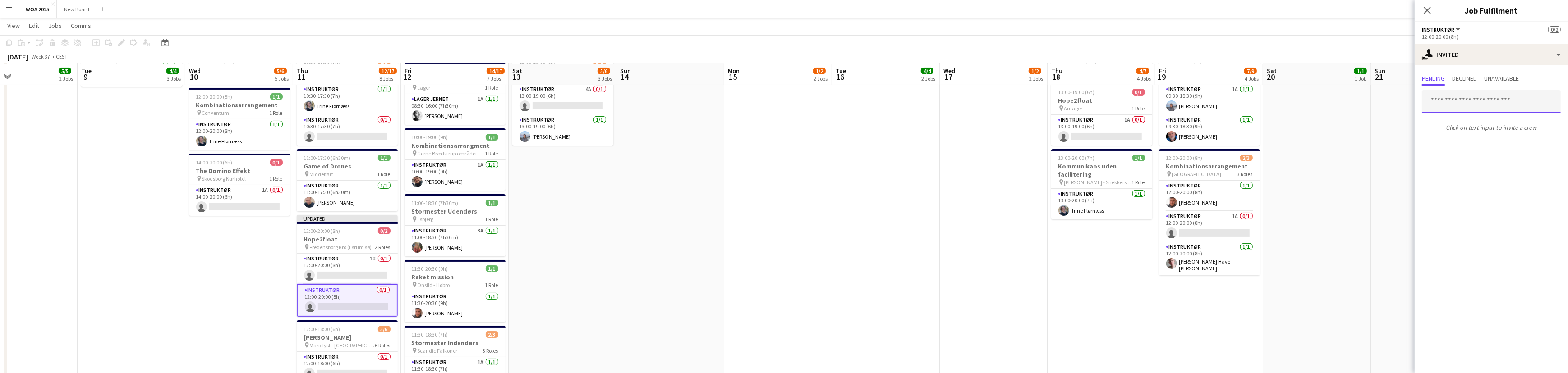
click at [1475, 98] on input "text" at bounding box center [1491, 101] width 139 height 23
type input "***"
click at [1483, 126] on span "[PERSON_NAME] Active" at bounding box center [1490, 123] width 124 height 7
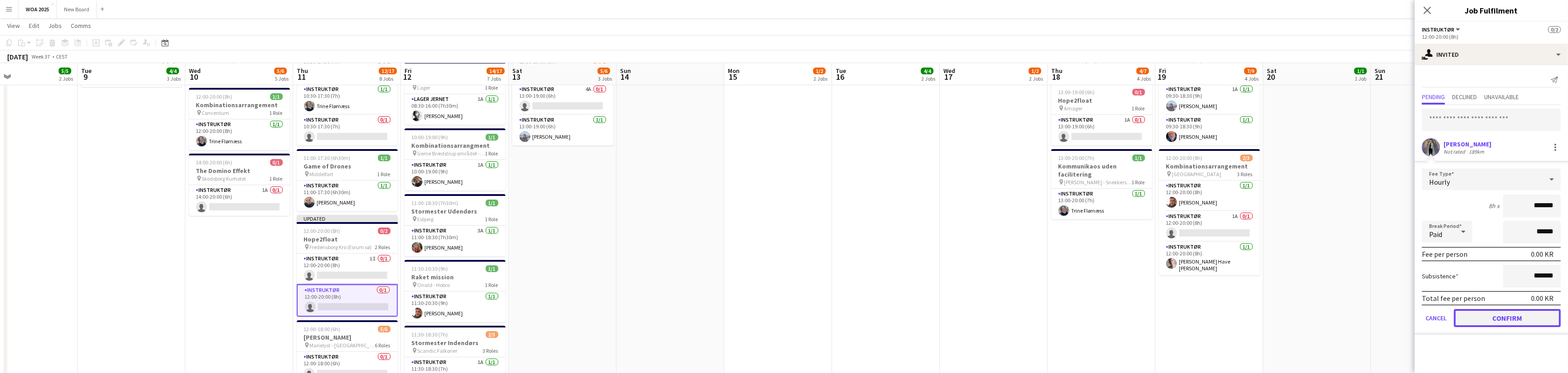
click at [1517, 317] on button "Confirm" at bounding box center [1507, 318] width 107 height 18
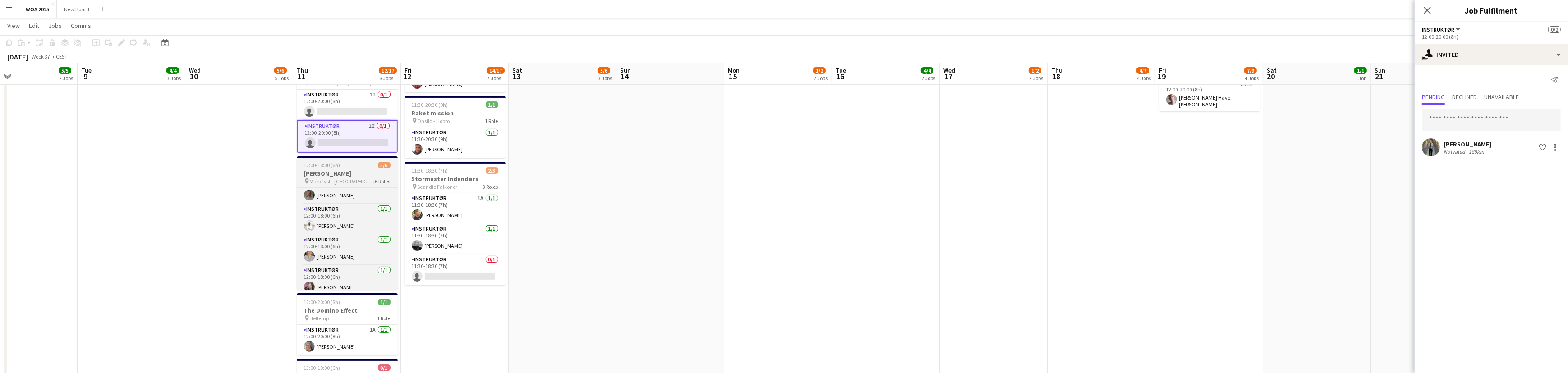
scroll to position [0, 0]
click at [325, 214] on app-card-role "Instruktør 0/1 12:00-18:00 (6h) single-neutral-actions" at bounding box center [347, 203] width 101 height 31
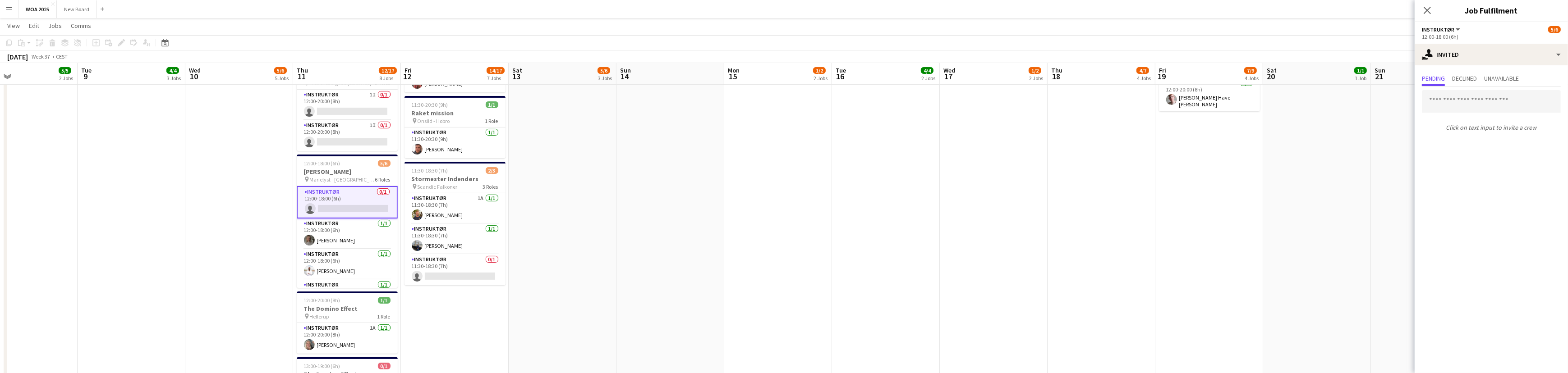
scroll to position [0, 251]
drag, startPoint x: 398, startPoint y: 210, endPoint x: 389, endPoint y: 229, distance: 21.0
click at [392, 234] on app-calendar-viewport "Sat 6 5/7 3 Jobs Sun 7 Mon 8 5/5 2 Jobs Tue 9 4/4 3 Jobs Wed 10 5/6 5 Jobs Thu …" at bounding box center [784, 119] width 1568 height 987
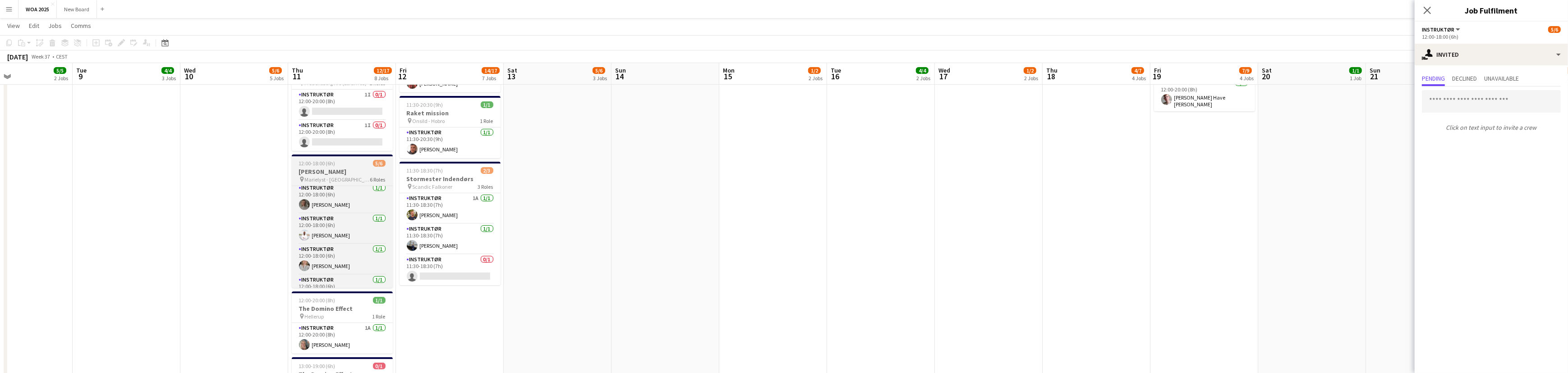
scroll to position [0, 0]
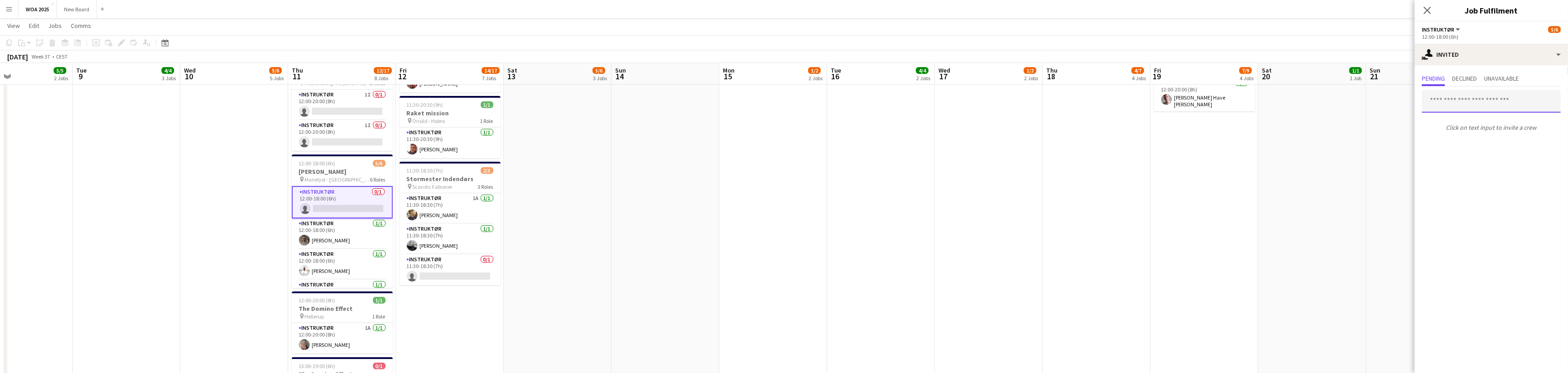
click at [1535, 103] on input "text" at bounding box center [1491, 101] width 139 height 23
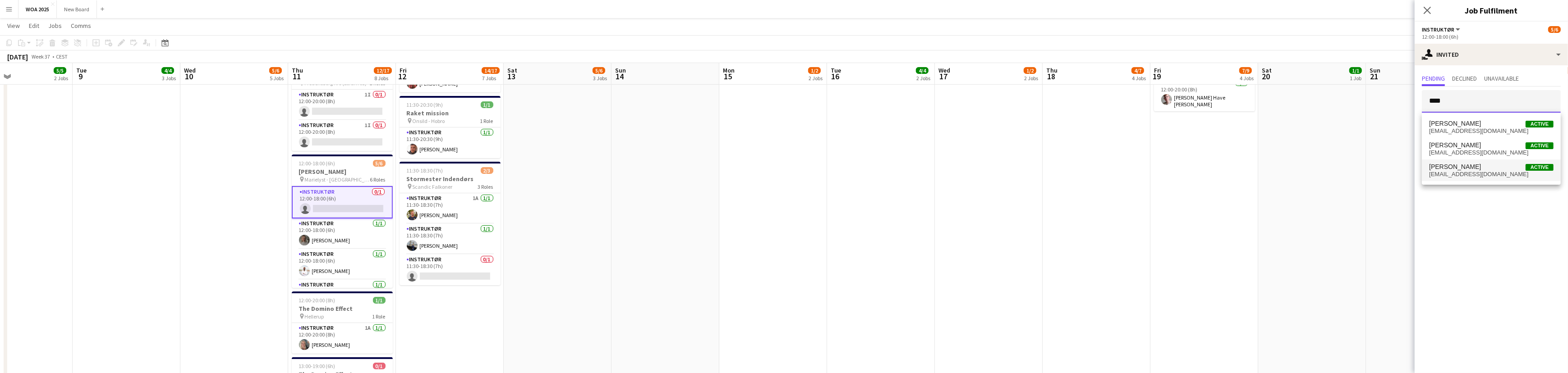
type input "****"
click at [1441, 175] on span "[EMAIL_ADDRESS][DOMAIN_NAME]" at bounding box center [1490, 174] width 124 height 7
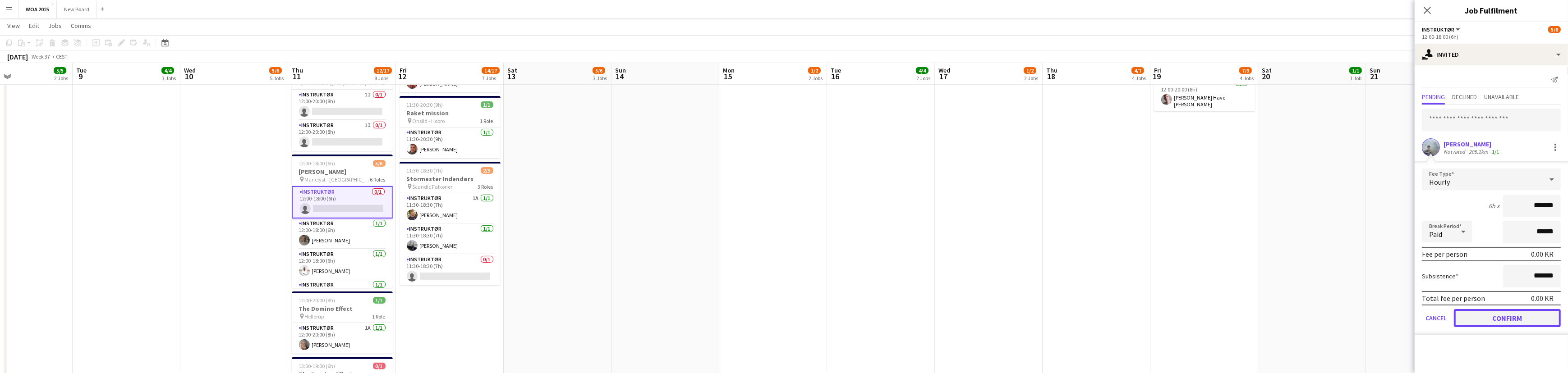
click at [1467, 315] on button "Confirm" at bounding box center [1507, 318] width 107 height 18
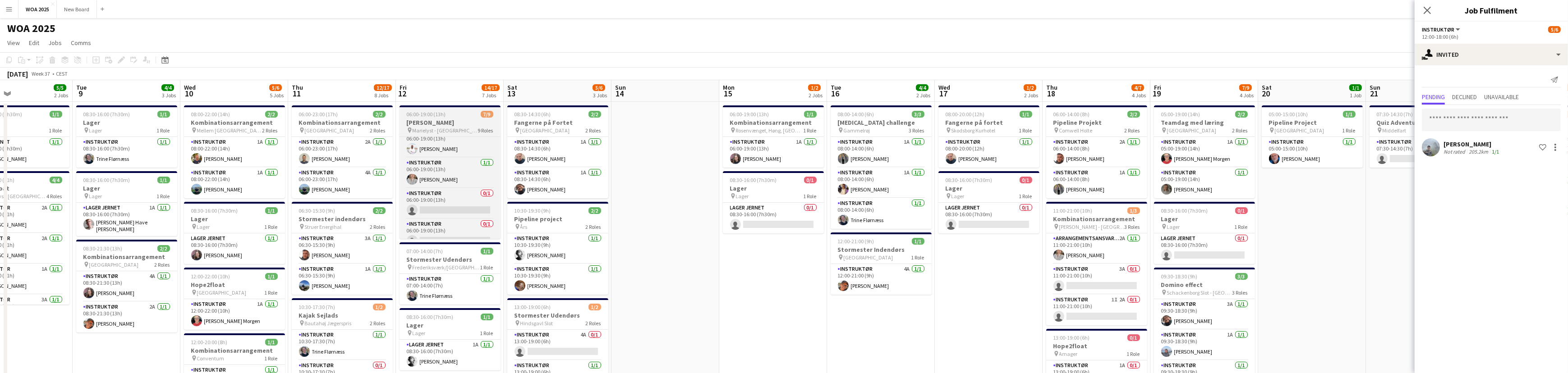
scroll to position [174, 0]
click at [1553, 146] on div at bounding box center [1555, 147] width 11 height 11
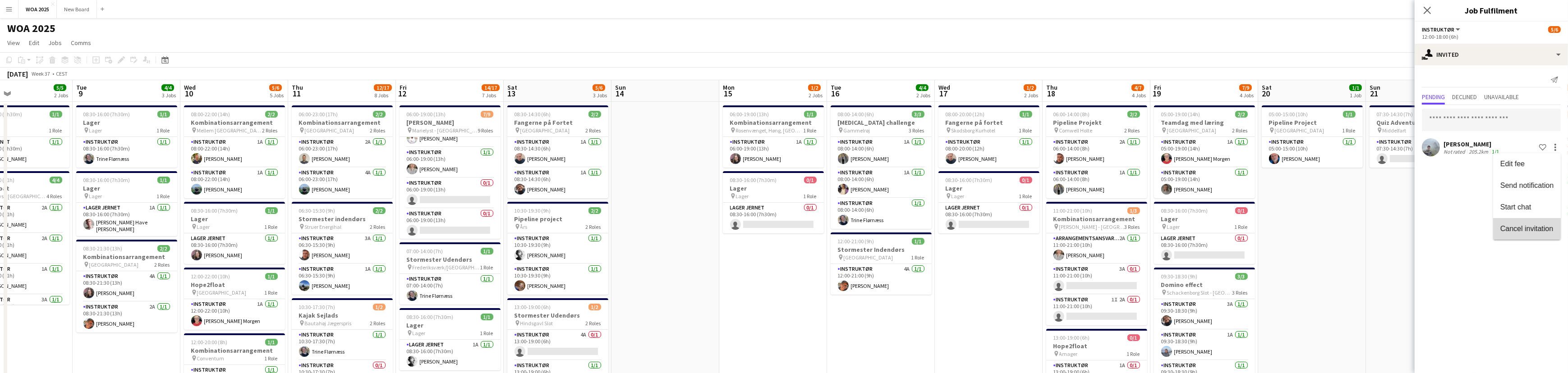
click at [1548, 226] on span "Cancel invitation" at bounding box center [1526, 228] width 53 height 7
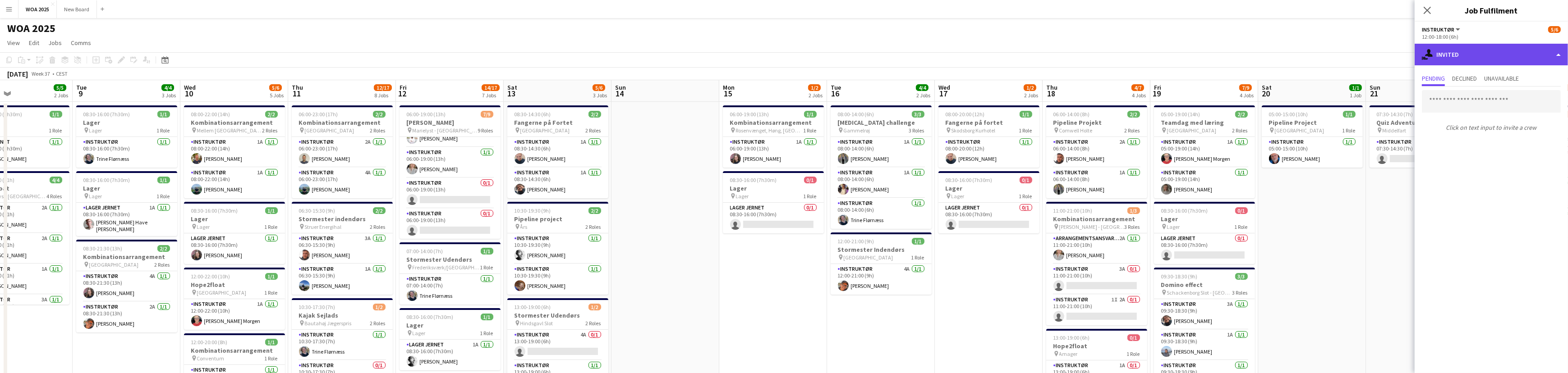
click at [1454, 52] on div "single-neutral-actions-share-1 Invited" at bounding box center [1491, 55] width 153 height 22
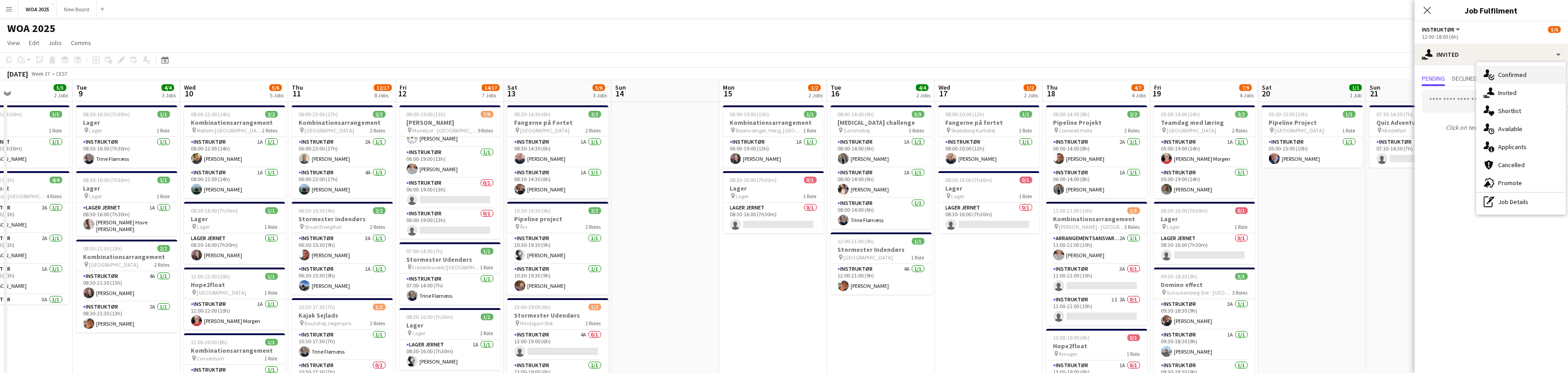
click at [1510, 77] on div "single-neutral-actions-check-2 Confirmed" at bounding box center [1520, 75] width 89 height 18
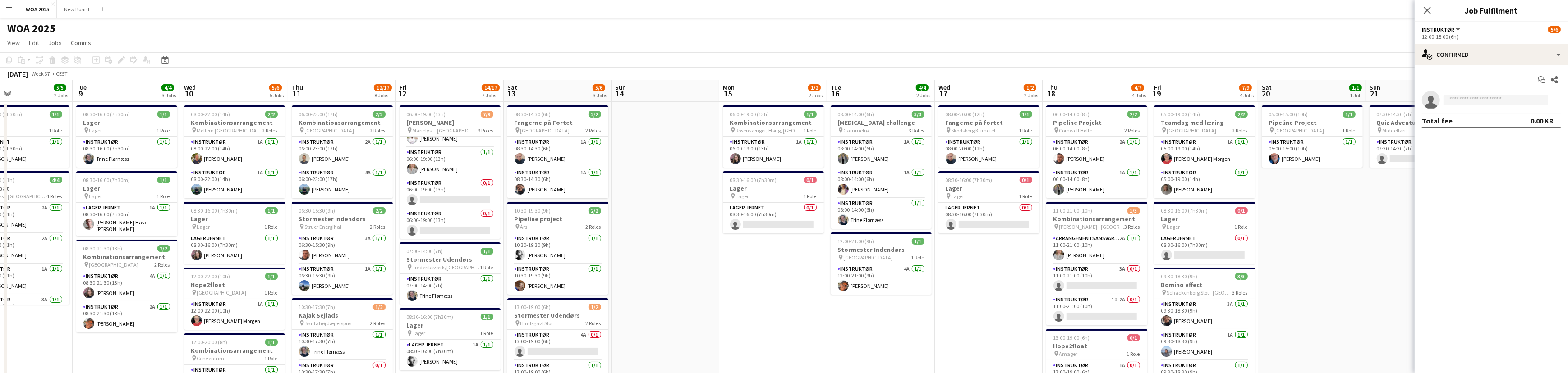
click at [1506, 100] on input at bounding box center [1495, 100] width 104 height 11
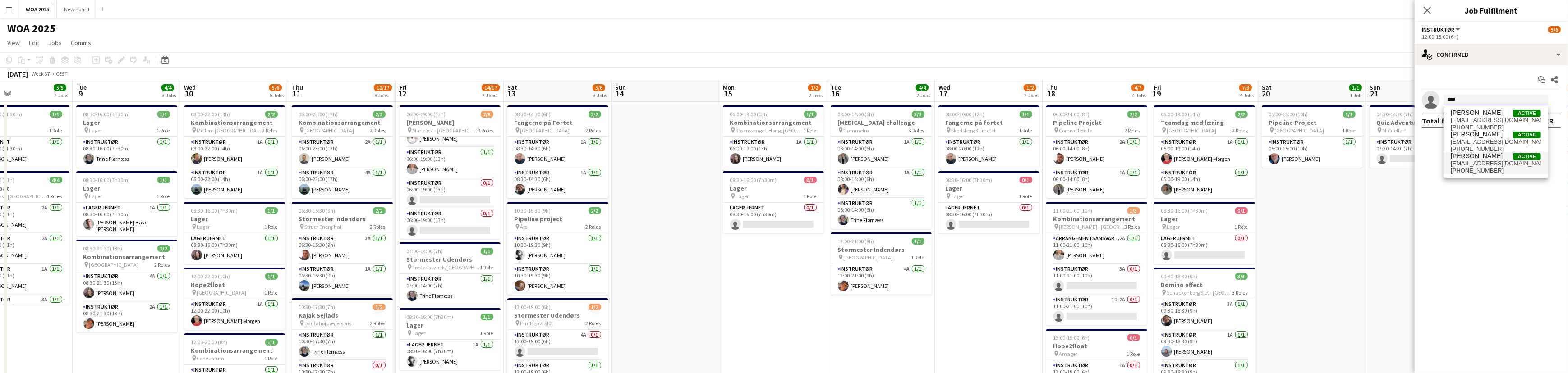
type input "****"
click at [1495, 158] on span "[PERSON_NAME] Active" at bounding box center [1495, 156] width 90 height 7
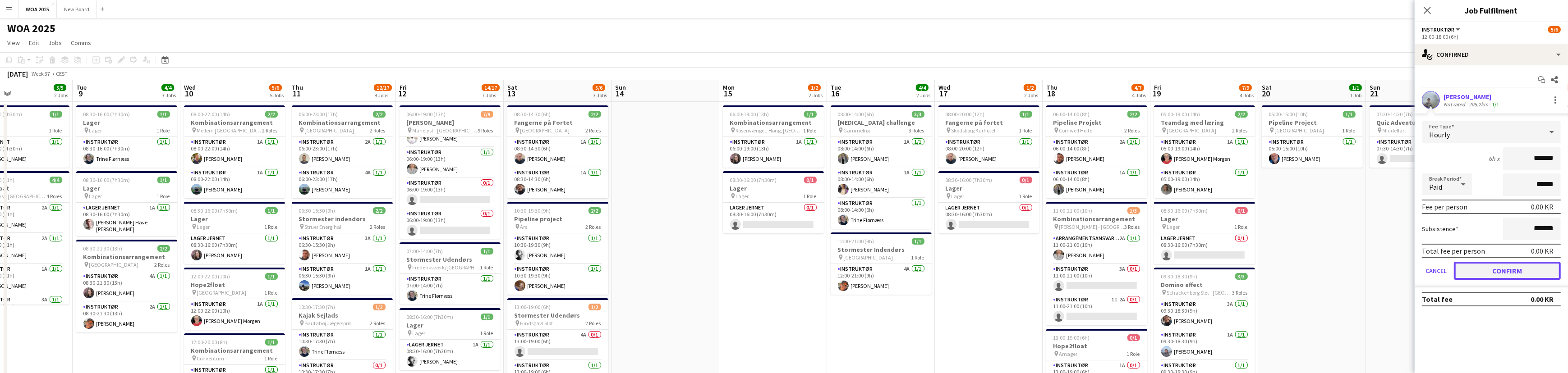
click at [1499, 271] on button "Confirm" at bounding box center [1507, 271] width 107 height 18
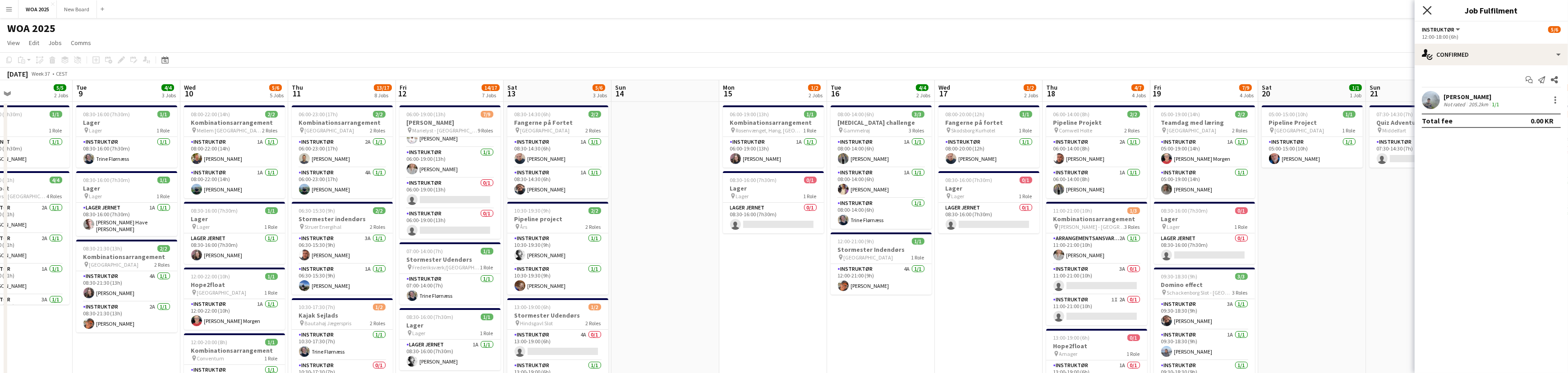
click at [1426, 10] on icon "Close pop-in" at bounding box center [1427, 10] width 8 height 8
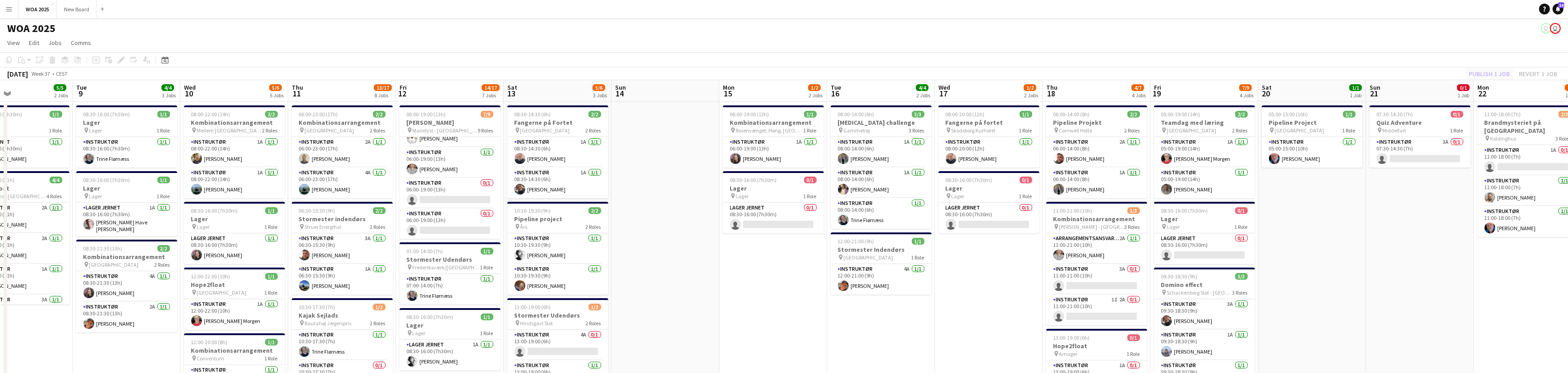
click at [1495, 73] on div "Publish 1 job Revert 1 job" at bounding box center [1512, 73] width 110 height 11
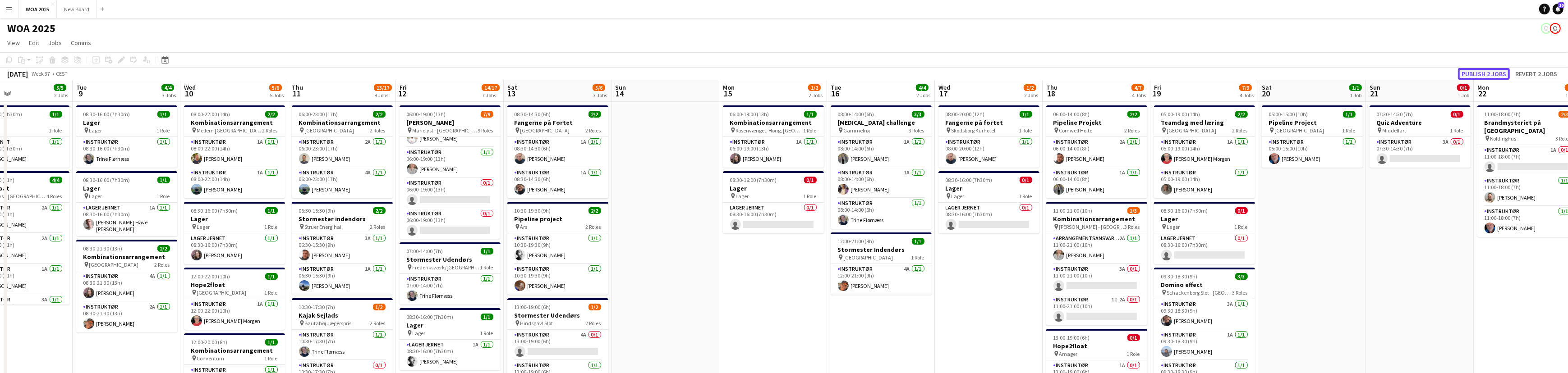
click at [1495, 73] on button "Publish 2 jobs" at bounding box center [1484, 73] width 52 height 11
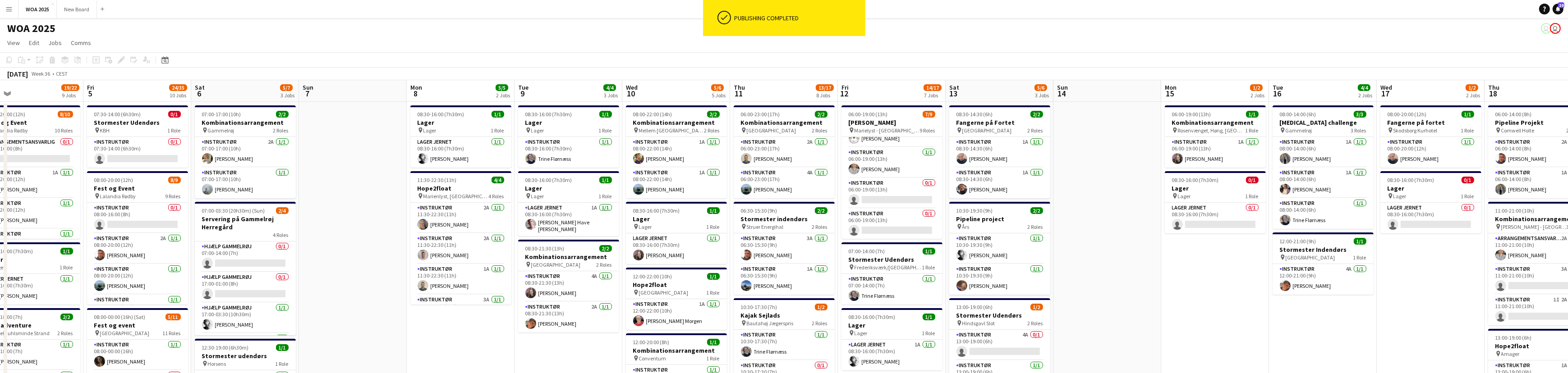
drag, startPoint x: 135, startPoint y: 339, endPoint x: 469, endPoint y: 290, distance: 337.6
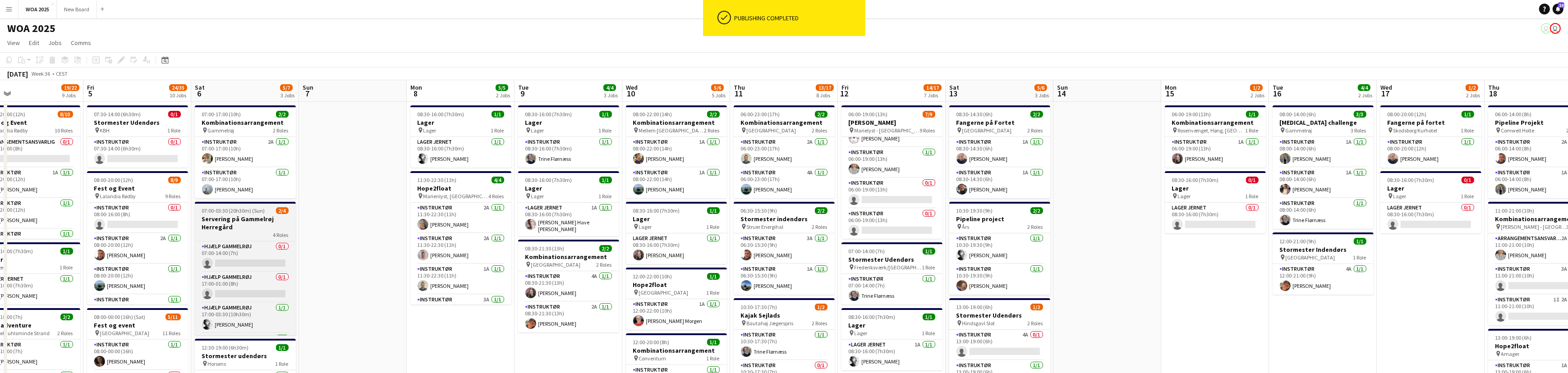
scroll to position [0, 248]
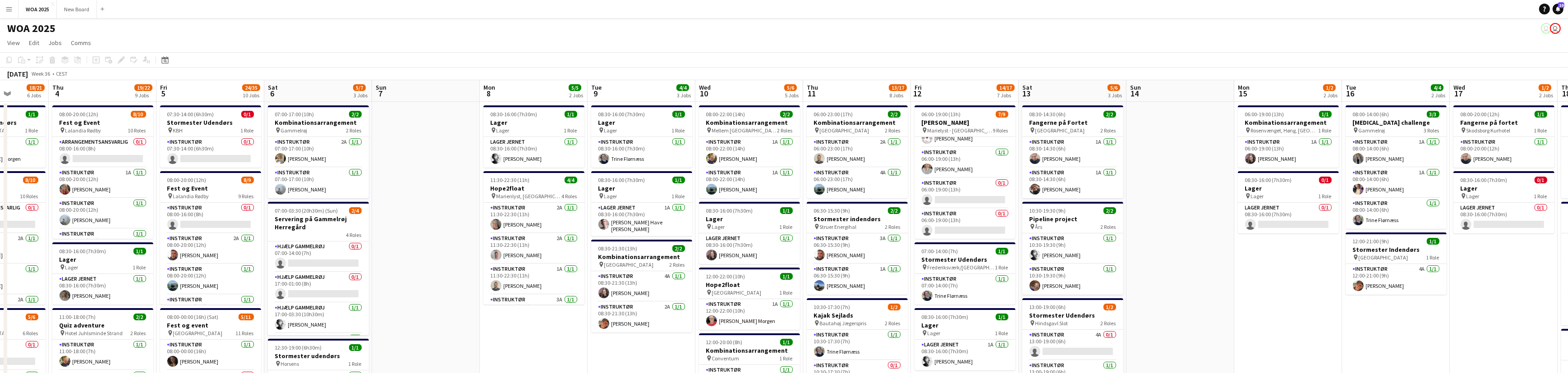
drag, startPoint x: 431, startPoint y: 153, endPoint x: 469, endPoint y: 140, distance: 40.2
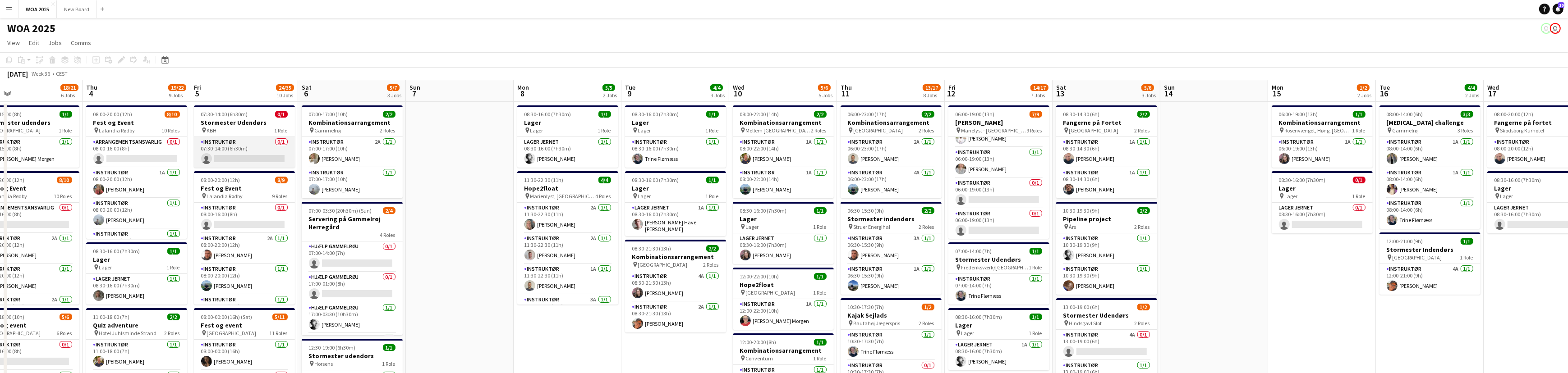
click at [261, 161] on app-card-role "Instruktør 0/1 07:30-14:00 (6h30m) single-neutral-actions" at bounding box center [245, 153] width 101 height 31
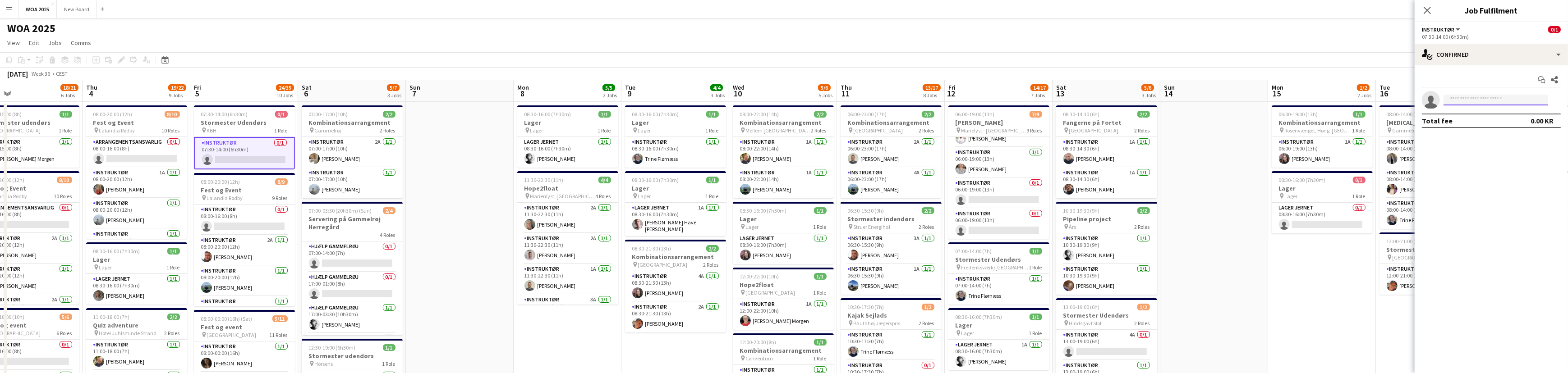
click at [1524, 98] on input at bounding box center [1495, 100] width 104 height 11
type input "***"
click at [1500, 115] on span "[PERSON_NAME] Active" at bounding box center [1495, 113] width 90 height 7
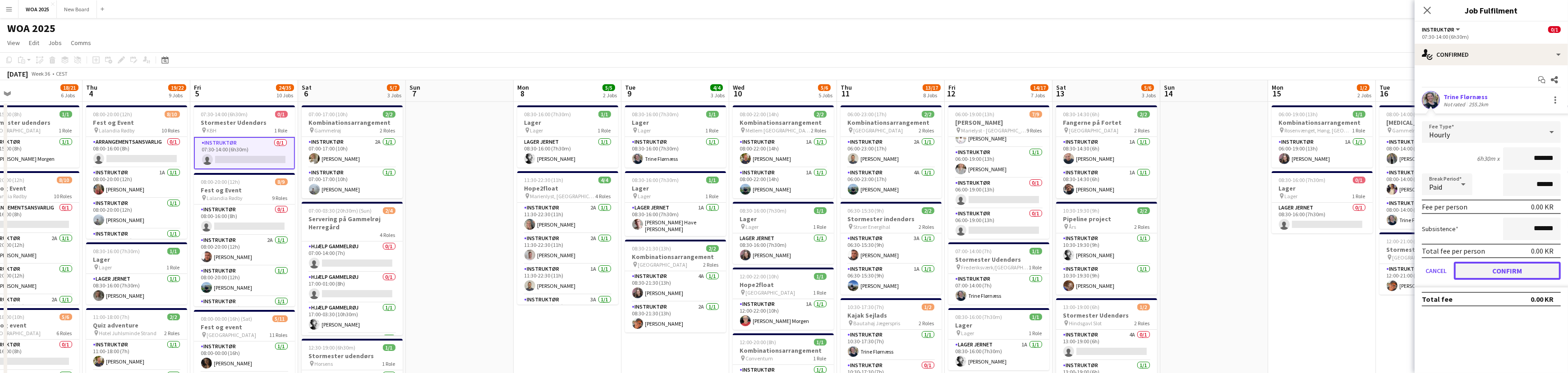
click at [1488, 268] on button "Confirm" at bounding box center [1507, 271] width 107 height 18
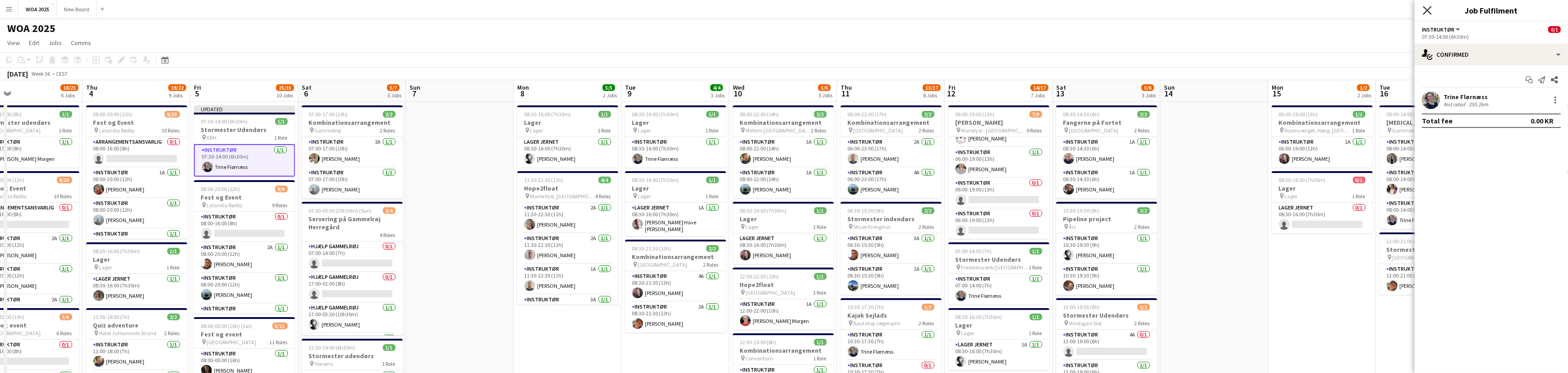
click at [1430, 14] on icon at bounding box center [1427, 10] width 8 height 8
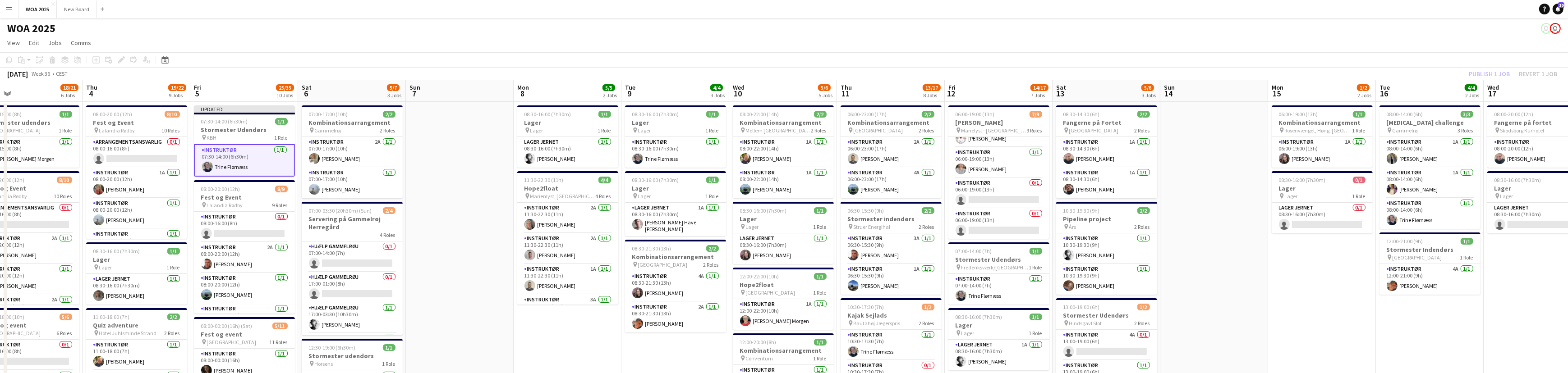
click at [1494, 75] on div "Publish 1 job Revert 1 job" at bounding box center [1512, 73] width 110 height 11
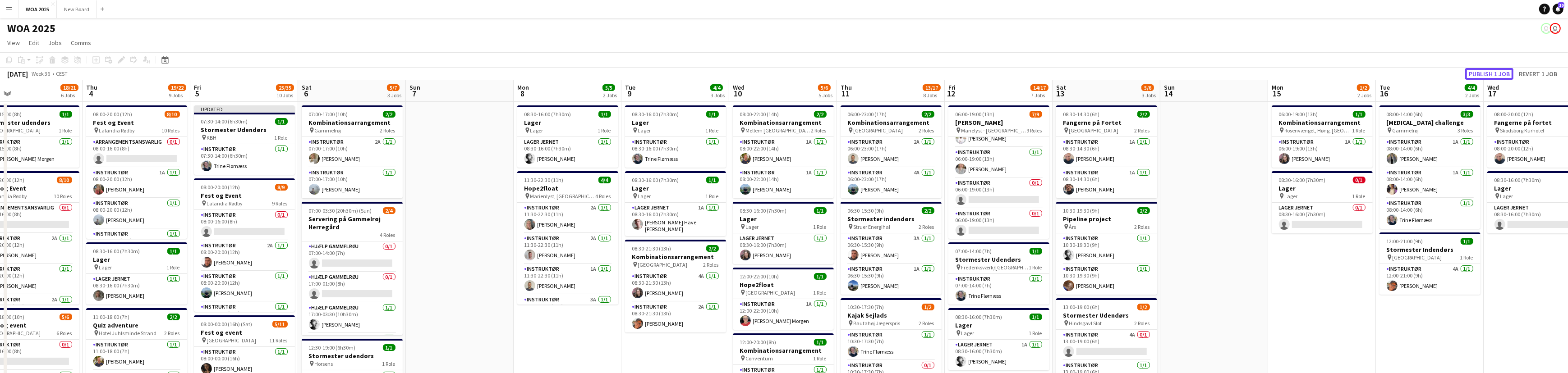
click at [1494, 75] on button "Publish 1 job" at bounding box center [1489, 73] width 48 height 11
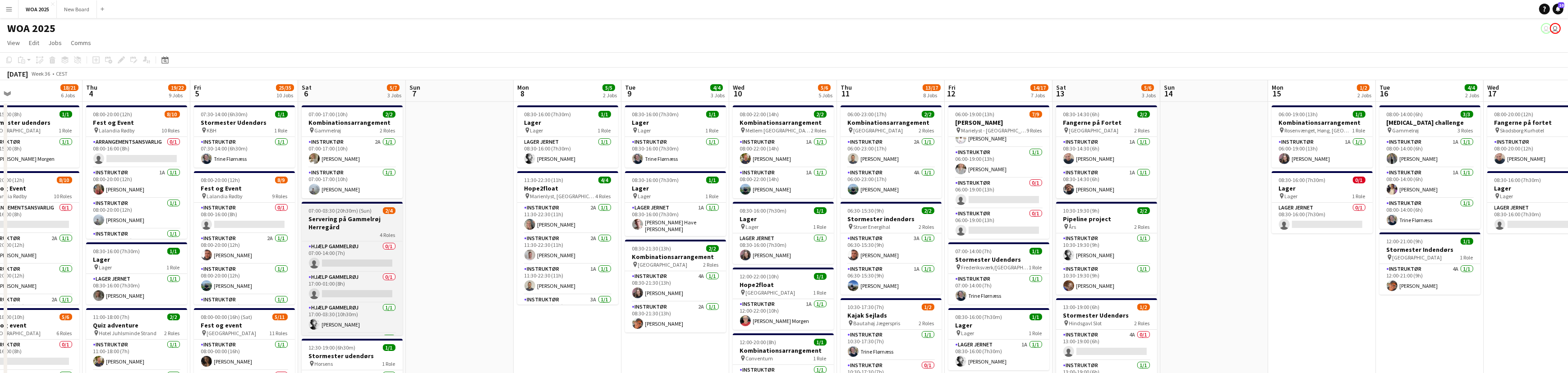
scroll to position [29, 0]
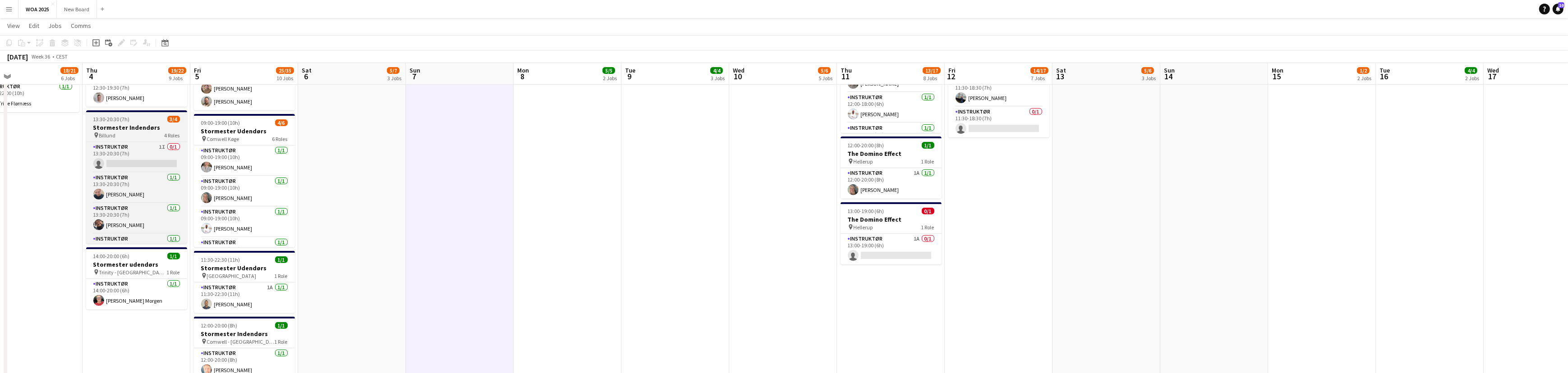
scroll to position [557, 0]
click at [140, 131] on div "pin Billund 4 Roles" at bounding box center [137, 135] width 101 height 7
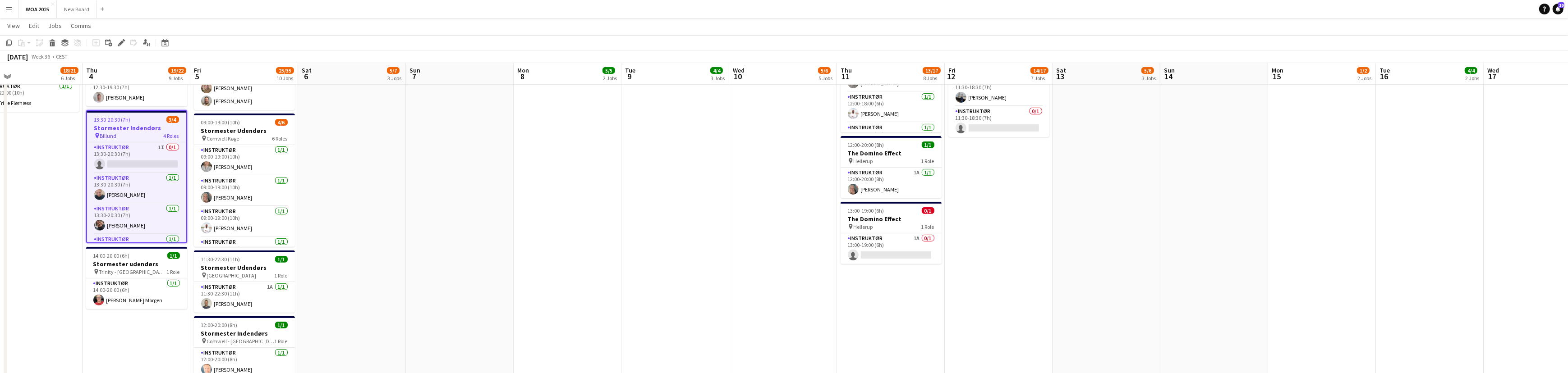
click at [140, 130] on h3 "Stormester Indendørs" at bounding box center [137, 128] width 100 height 8
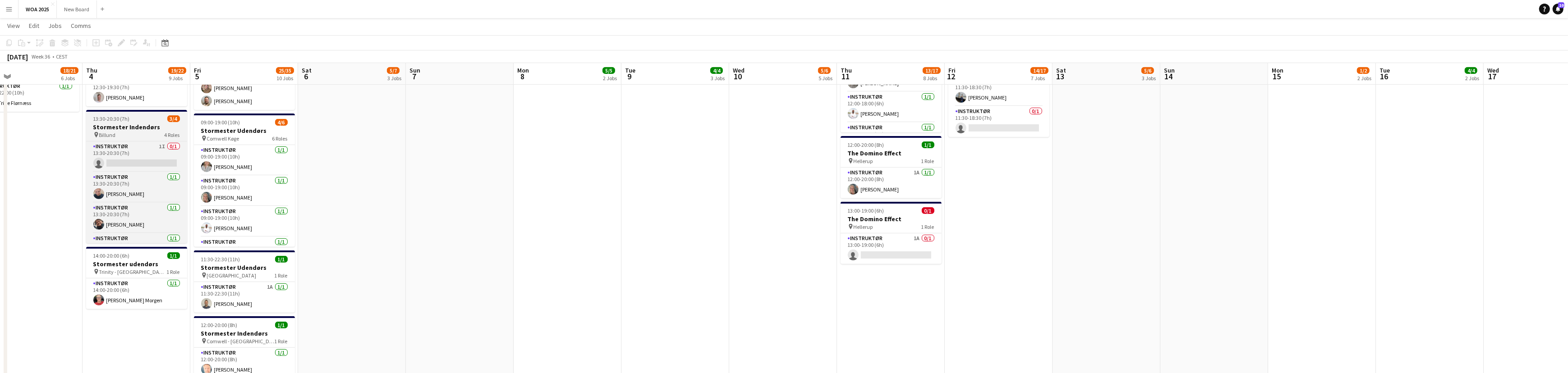
click at [140, 135] on div "pin Billund 4 Roles" at bounding box center [137, 135] width 101 height 7
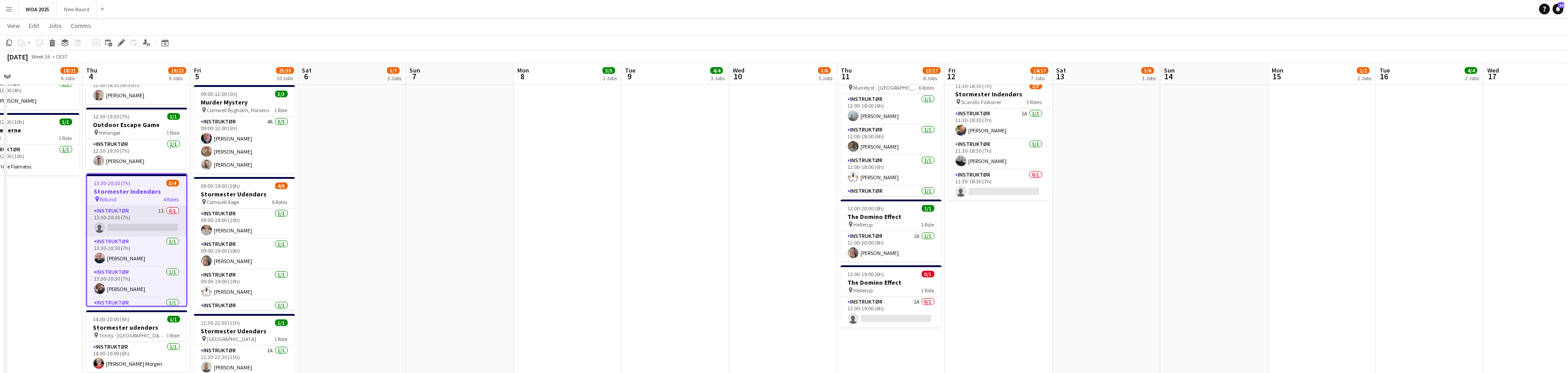
scroll to position [493, 0]
click at [136, 193] on h3 "Stormester Indendørs" at bounding box center [137, 192] width 100 height 8
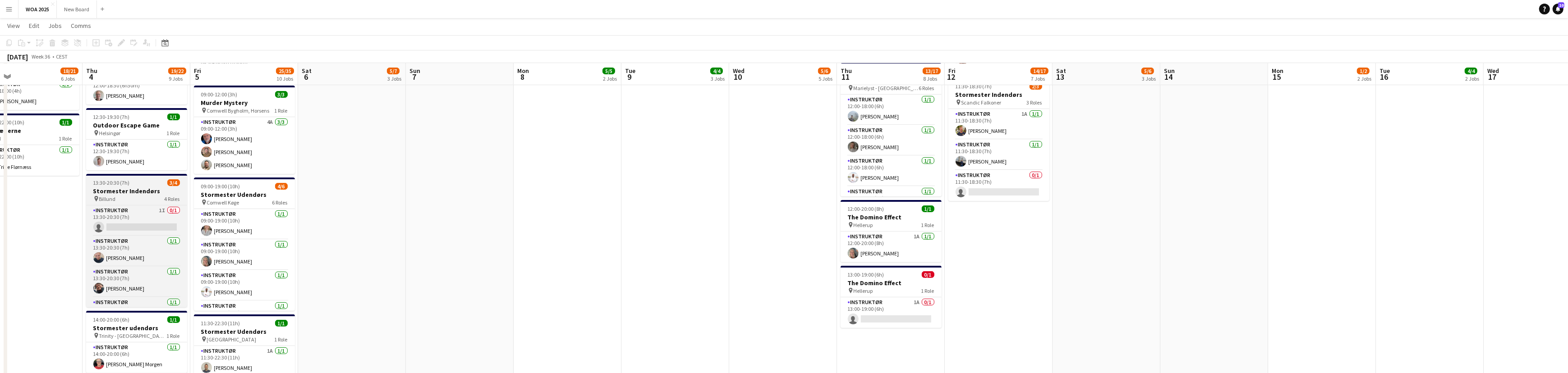
click at [136, 193] on h3 "Stormester Indendørs" at bounding box center [137, 191] width 101 height 8
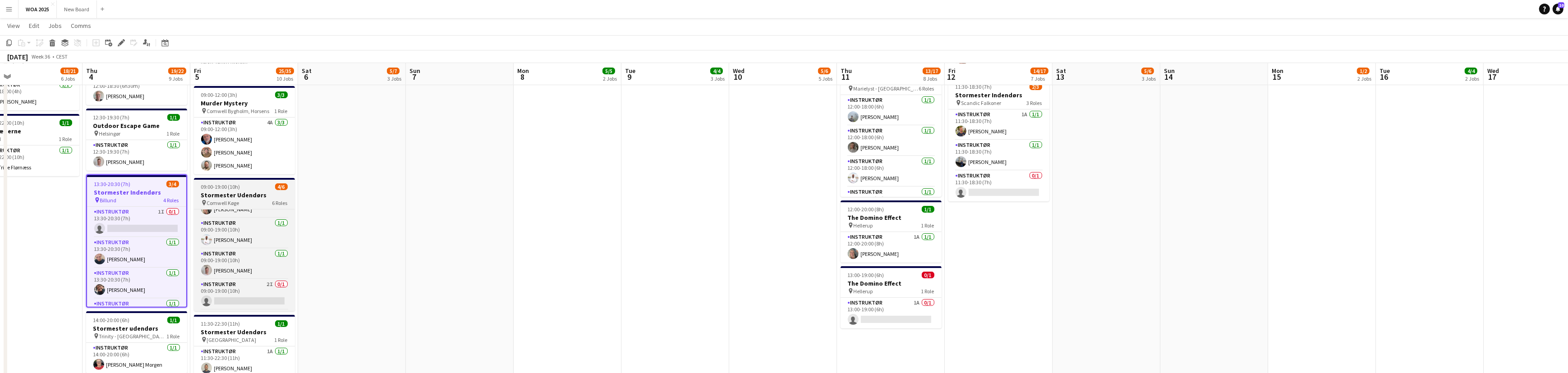
scroll to position [69, 0]
click at [251, 282] on app-card-role "Instruktør 2I 0/1 09:00-19:00 (10h) single-neutral-actions" at bounding box center [245, 279] width 101 height 31
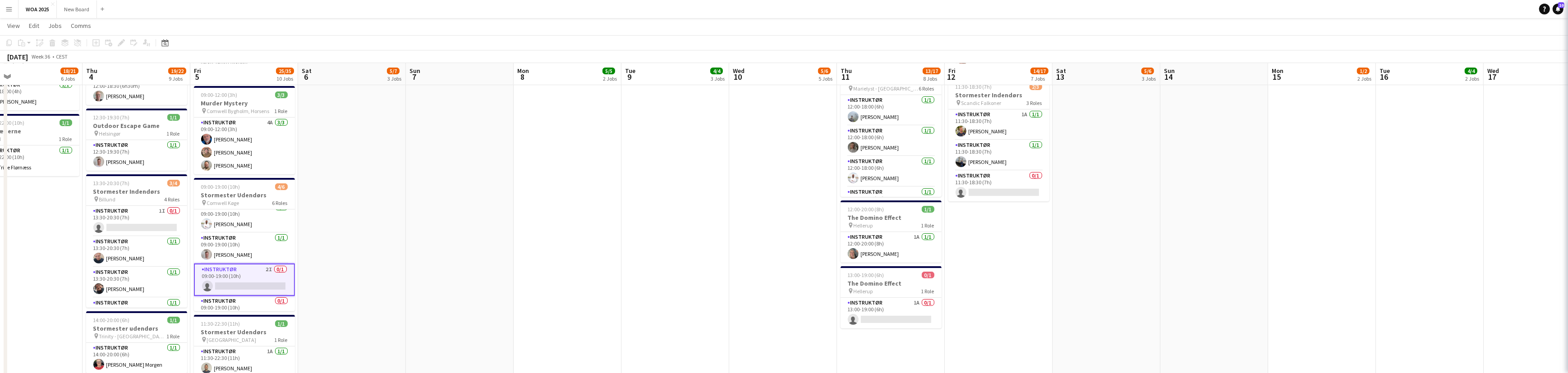
scroll to position [0, 240]
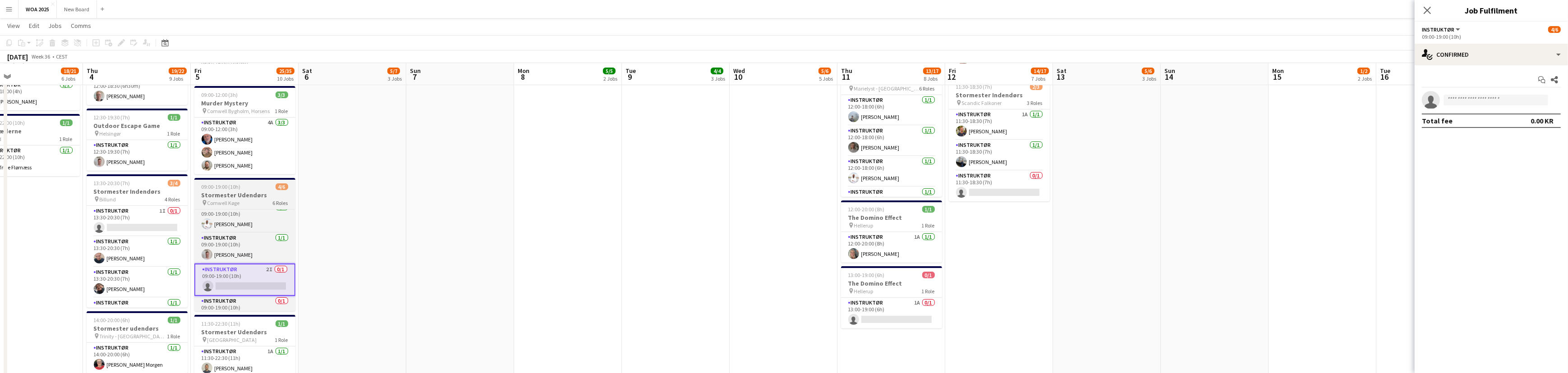
click at [255, 191] on h3 "Stormester Udendørs" at bounding box center [245, 195] width 101 height 8
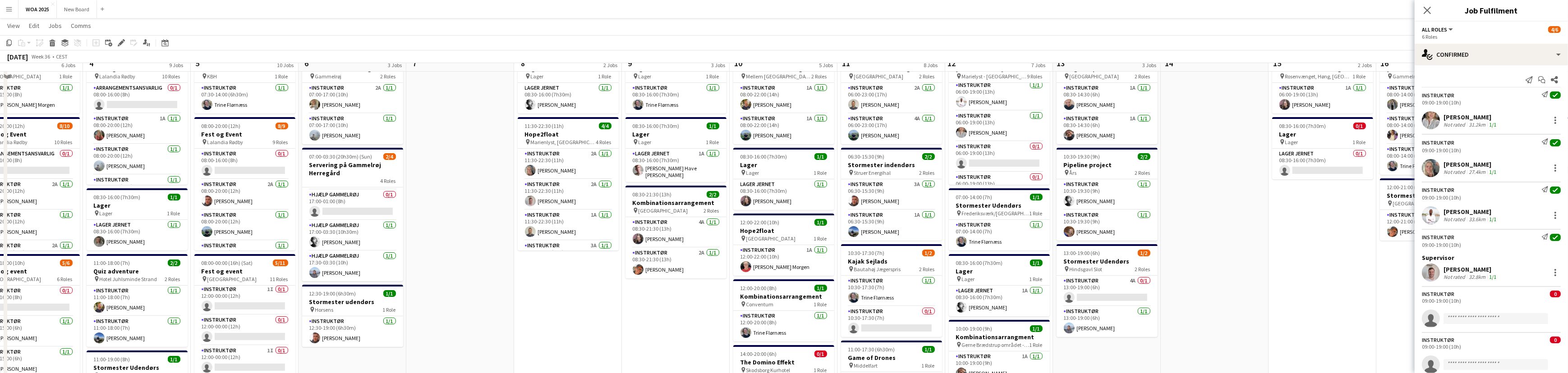
scroll to position [0, 0]
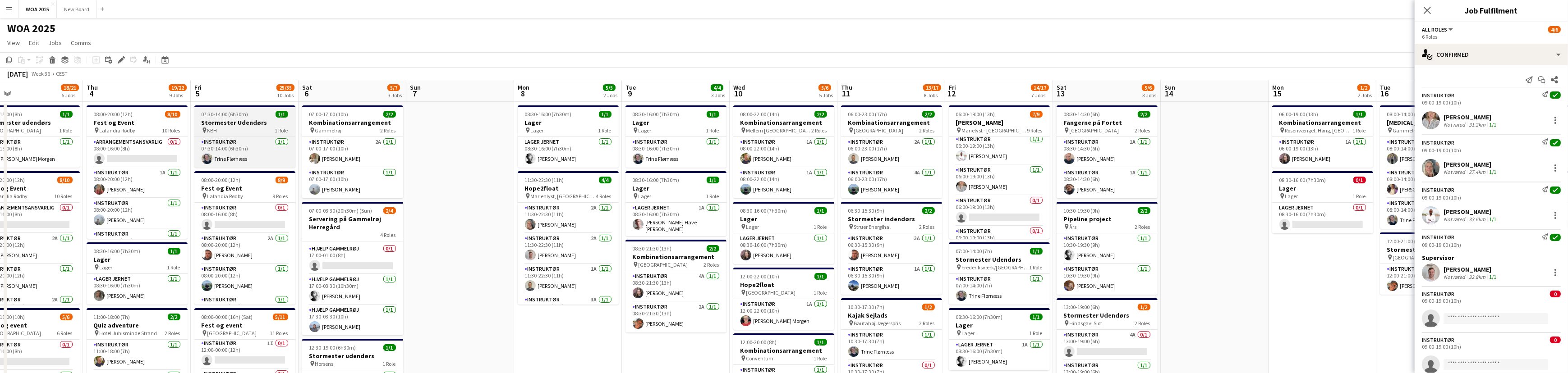
click at [233, 130] on div "pin KBH 1 Role" at bounding box center [245, 130] width 101 height 7
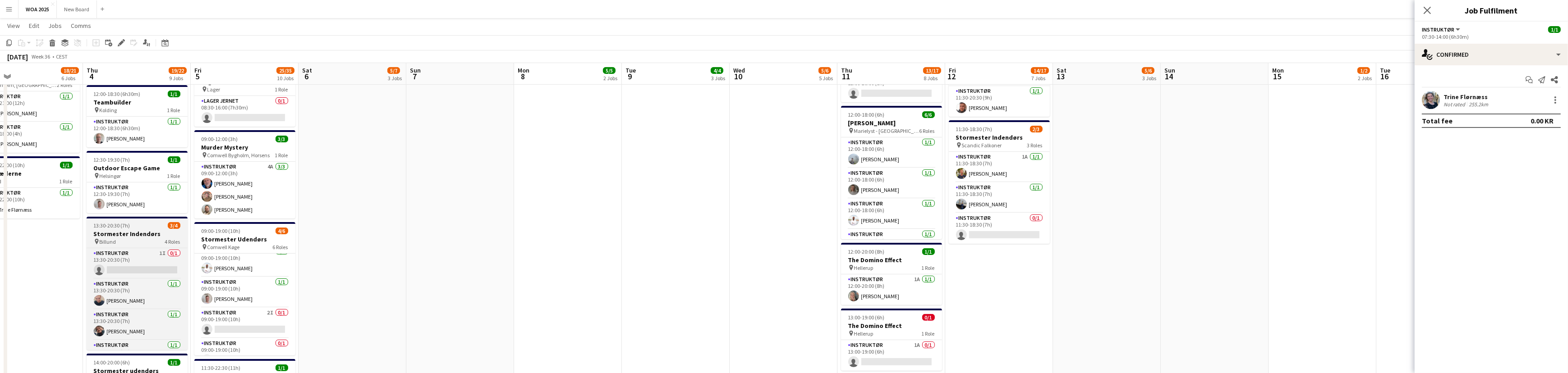
scroll to position [20, 0]
click at [417, 265] on app-date-cell at bounding box center [460, 111] width 108 height 921
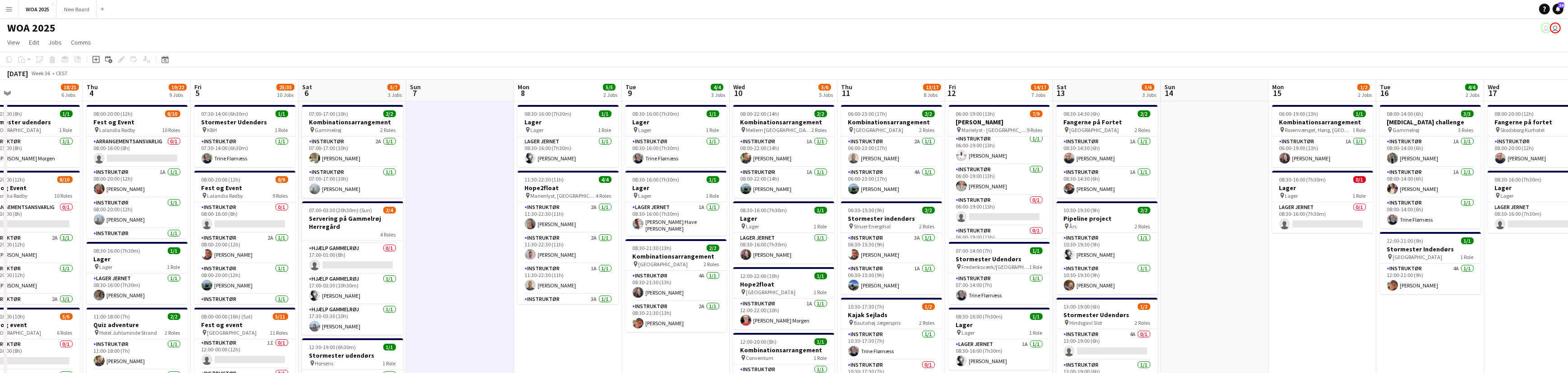
scroll to position [0, 0]
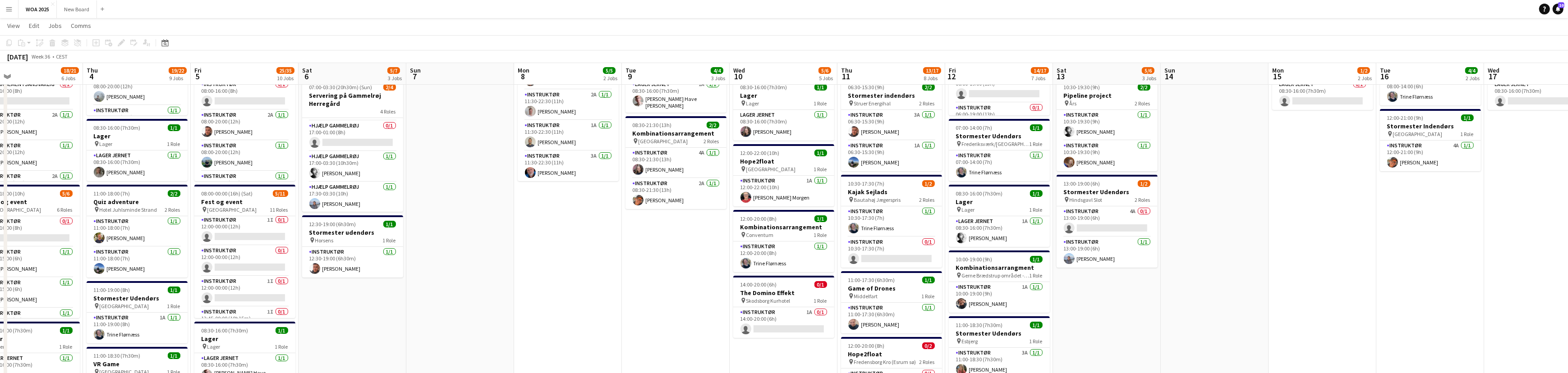
scroll to position [122, 0]
click at [1498, 55] on button "Publish 1 job" at bounding box center [1489, 56] width 48 height 11
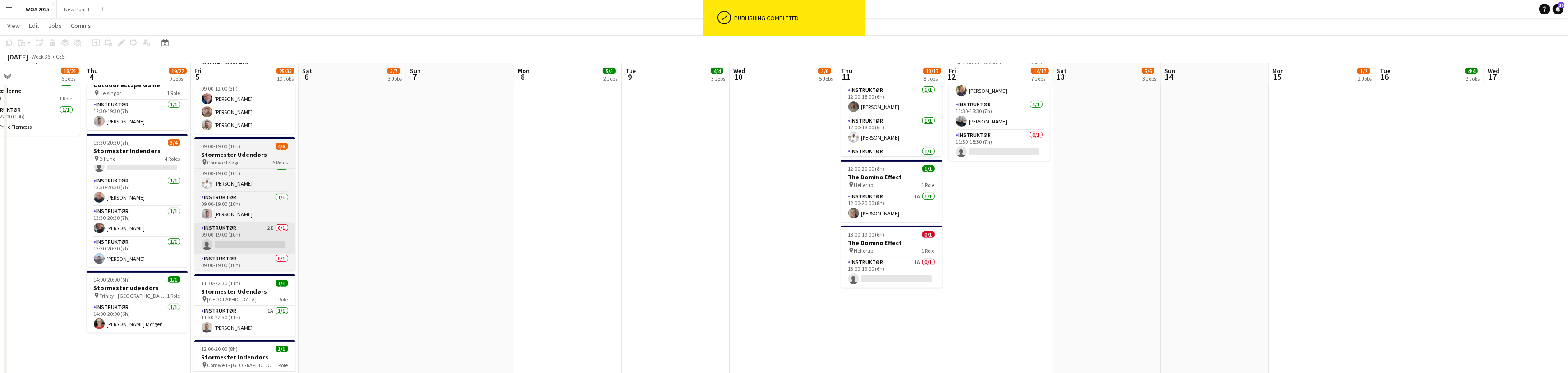
scroll to position [534, 0]
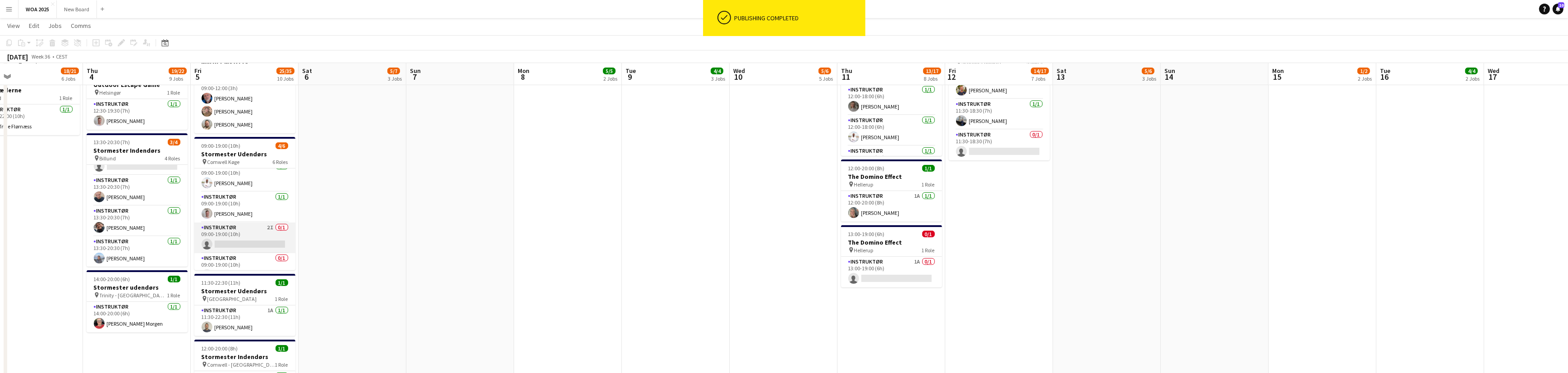
click at [258, 235] on app-card-role "Instruktør 2I 0/1 09:00-19:00 (10h) single-neutral-actions" at bounding box center [245, 238] width 101 height 31
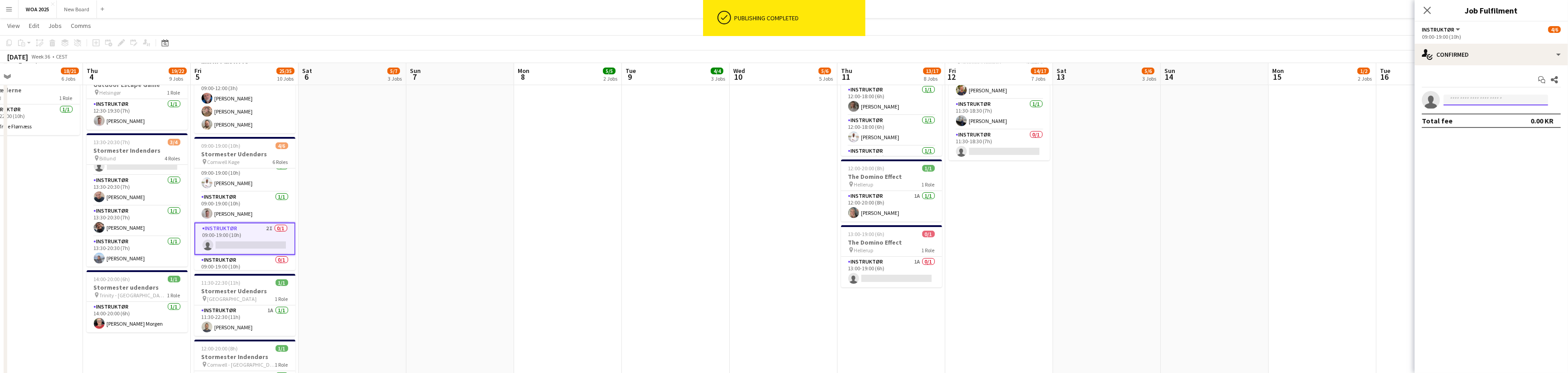
click at [1486, 102] on input at bounding box center [1495, 100] width 104 height 11
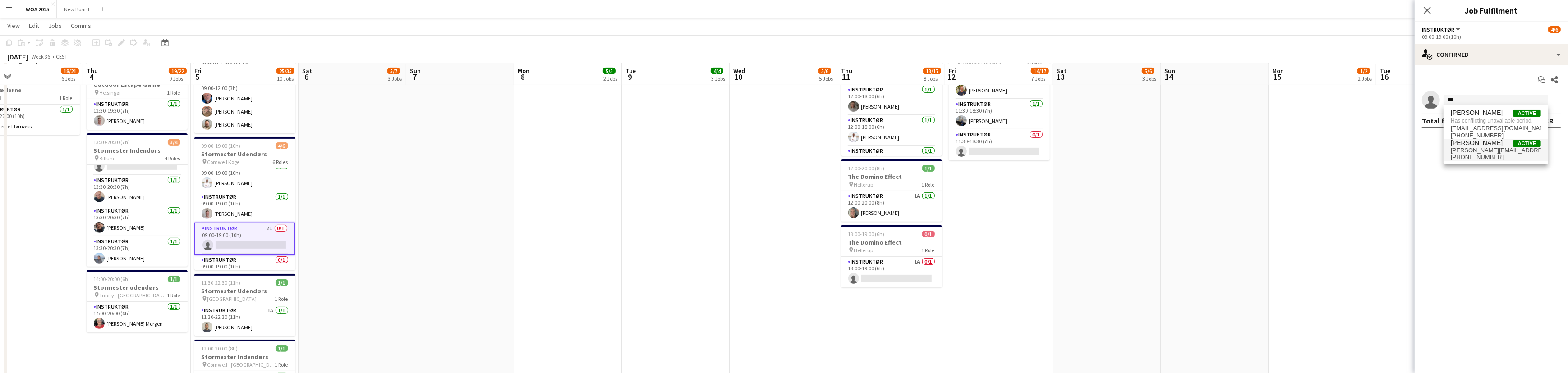
type input "***"
click at [1492, 147] on span "[PERSON_NAME][EMAIL_ADDRESS][DOMAIN_NAME]" at bounding box center [1495, 150] width 90 height 7
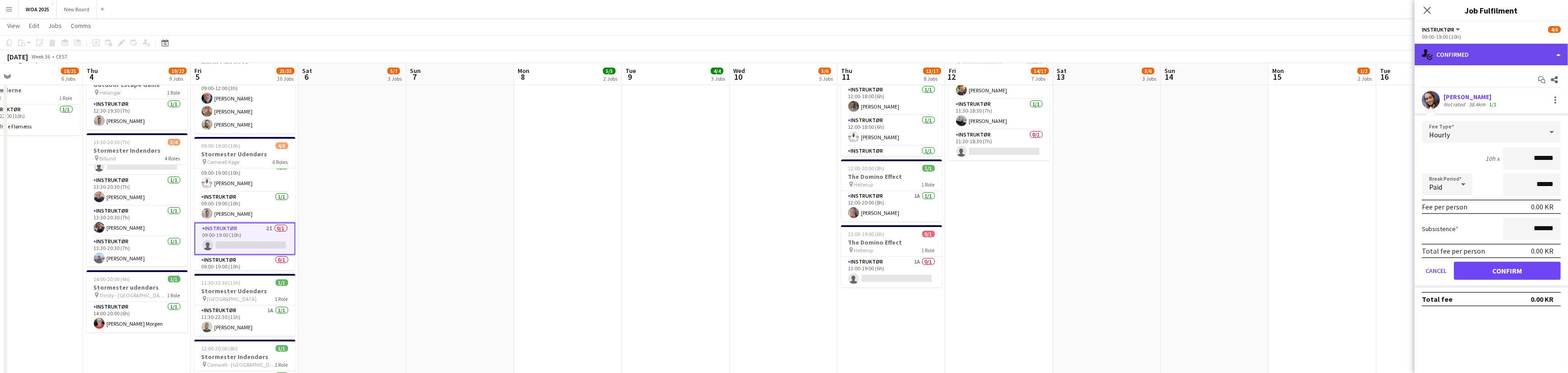
click at [1539, 54] on div "single-neutral-actions-check-2 Confirmed" at bounding box center [1491, 55] width 153 height 22
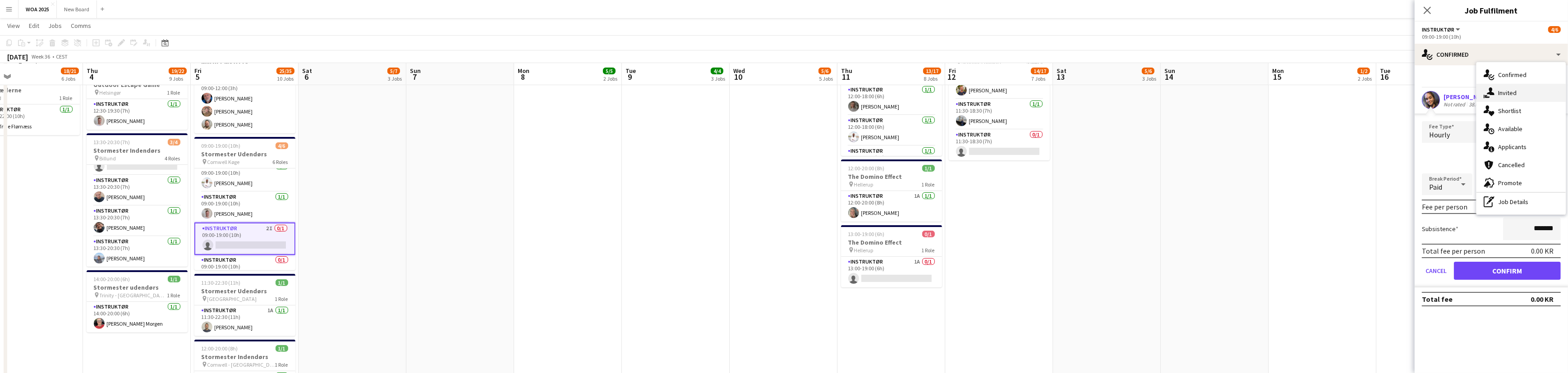
click at [1530, 95] on div "single-neutral-actions-share-1 Invited" at bounding box center [1520, 93] width 89 height 18
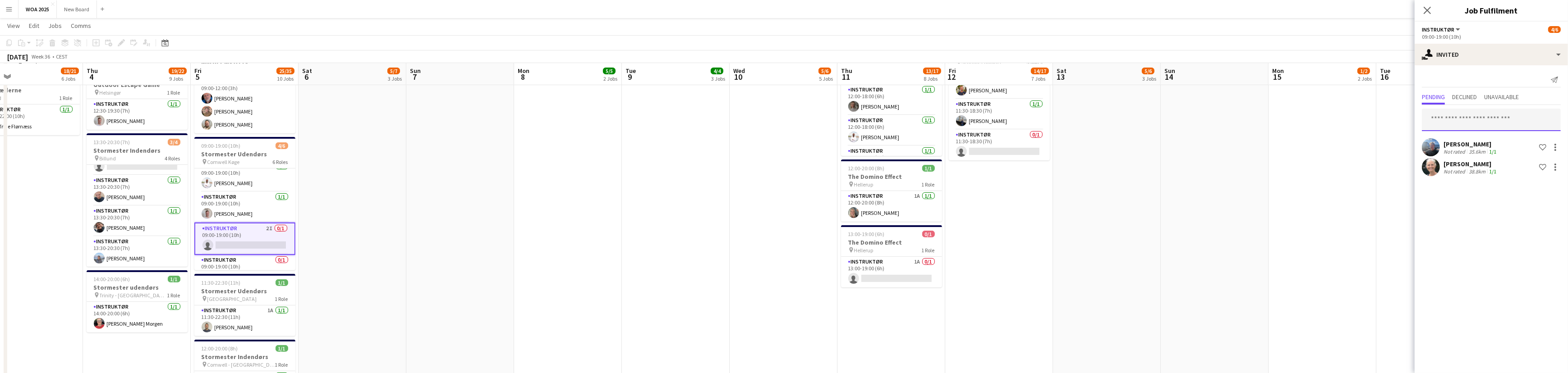
click at [1487, 118] on input "text" at bounding box center [1491, 120] width 139 height 23
type input "***"
click at [1481, 169] on span "[PERSON_NAME][EMAIL_ADDRESS][DOMAIN_NAME]" at bounding box center [1490, 172] width 124 height 7
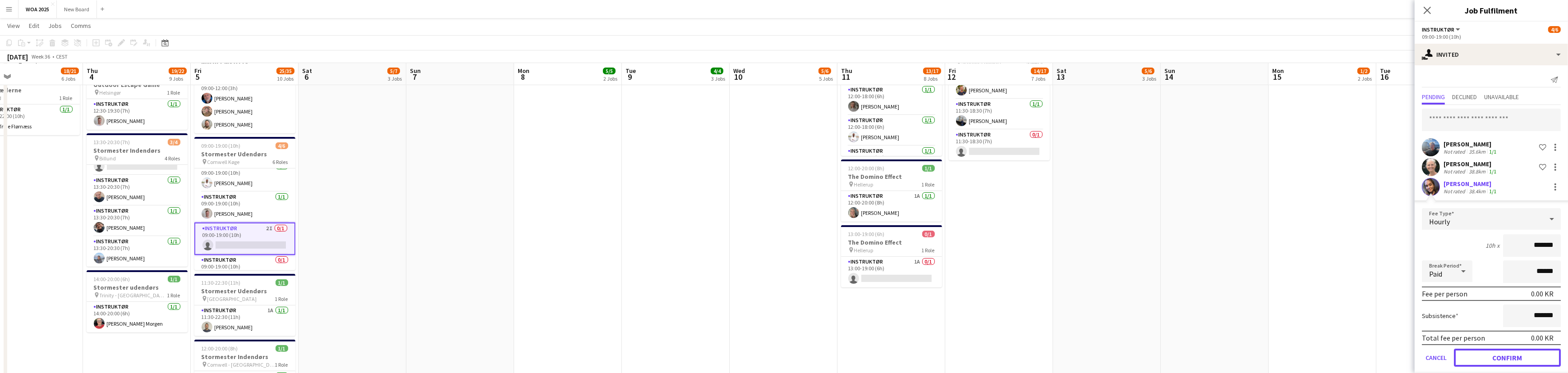
click at [1495, 351] on button "Confirm" at bounding box center [1507, 358] width 107 height 18
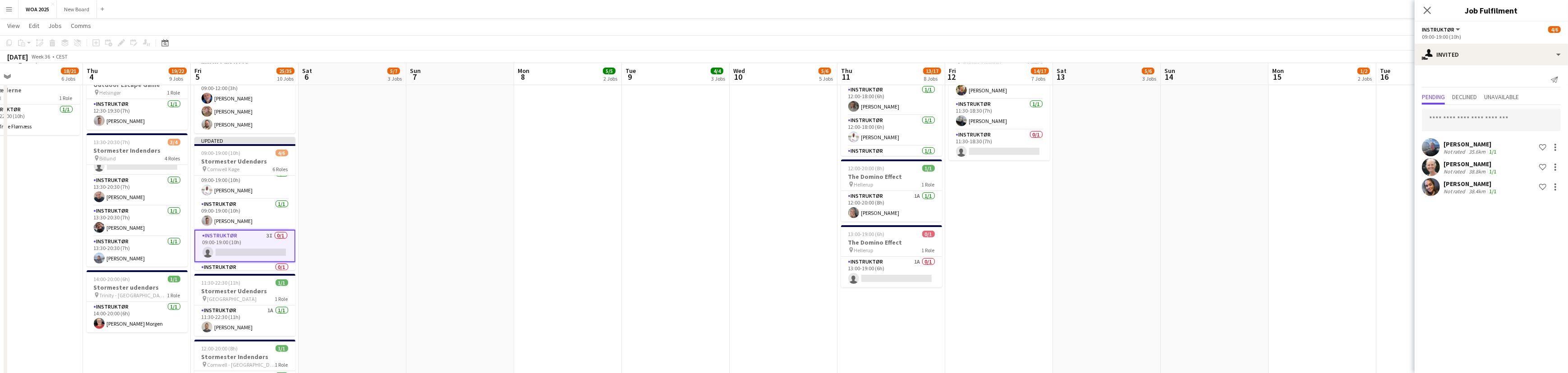
drag, startPoint x: 1428, startPoint y: 11, endPoint x: 1464, endPoint y: 20, distance: 37.1
click at [1464, 20] on div "Close pop-in Job Fulfilment" at bounding box center [1491, 11] width 153 height 22
click at [1425, 10] on icon "Close pop-in" at bounding box center [1427, 10] width 8 height 8
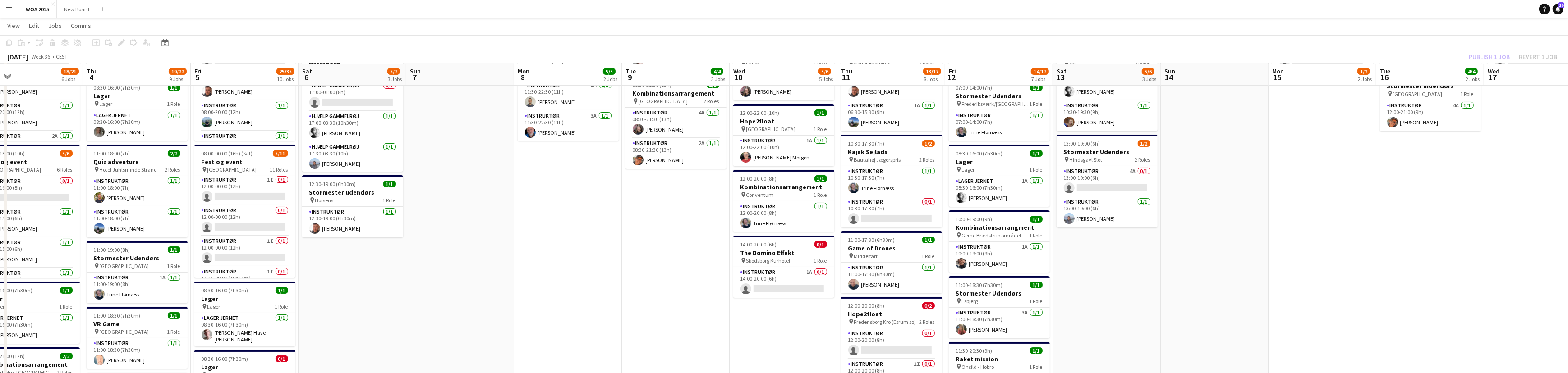
scroll to position [163, 0]
